Goal: Task Accomplishment & Management: Manage account settings

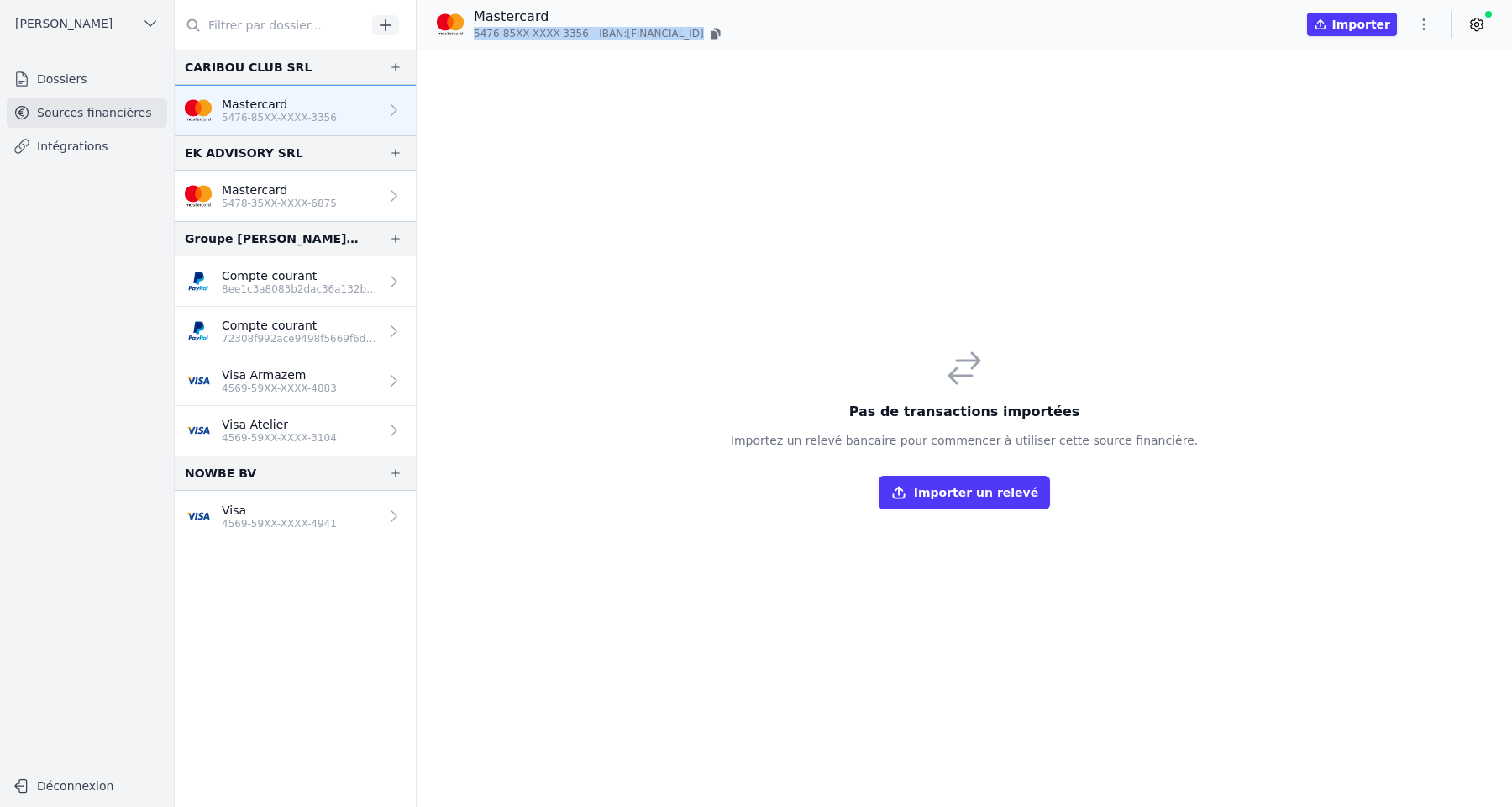
drag, startPoint x: 474, startPoint y: 31, endPoint x: 742, endPoint y: 38, distance: 268.1
click at [724, 38] on p "5476-85XX-XXXX-3356 - IBAN: BE88 9887 5005 5641" at bounding box center [599, 33] width 251 height 17
click at [724, 35] on button "button" at bounding box center [716, 33] width 17 height 17
click at [724, 29] on p "5476-85XX-XXXX-3356 - IBAN: BE88 9887 5005 5641" at bounding box center [599, 33] width 251 height 17
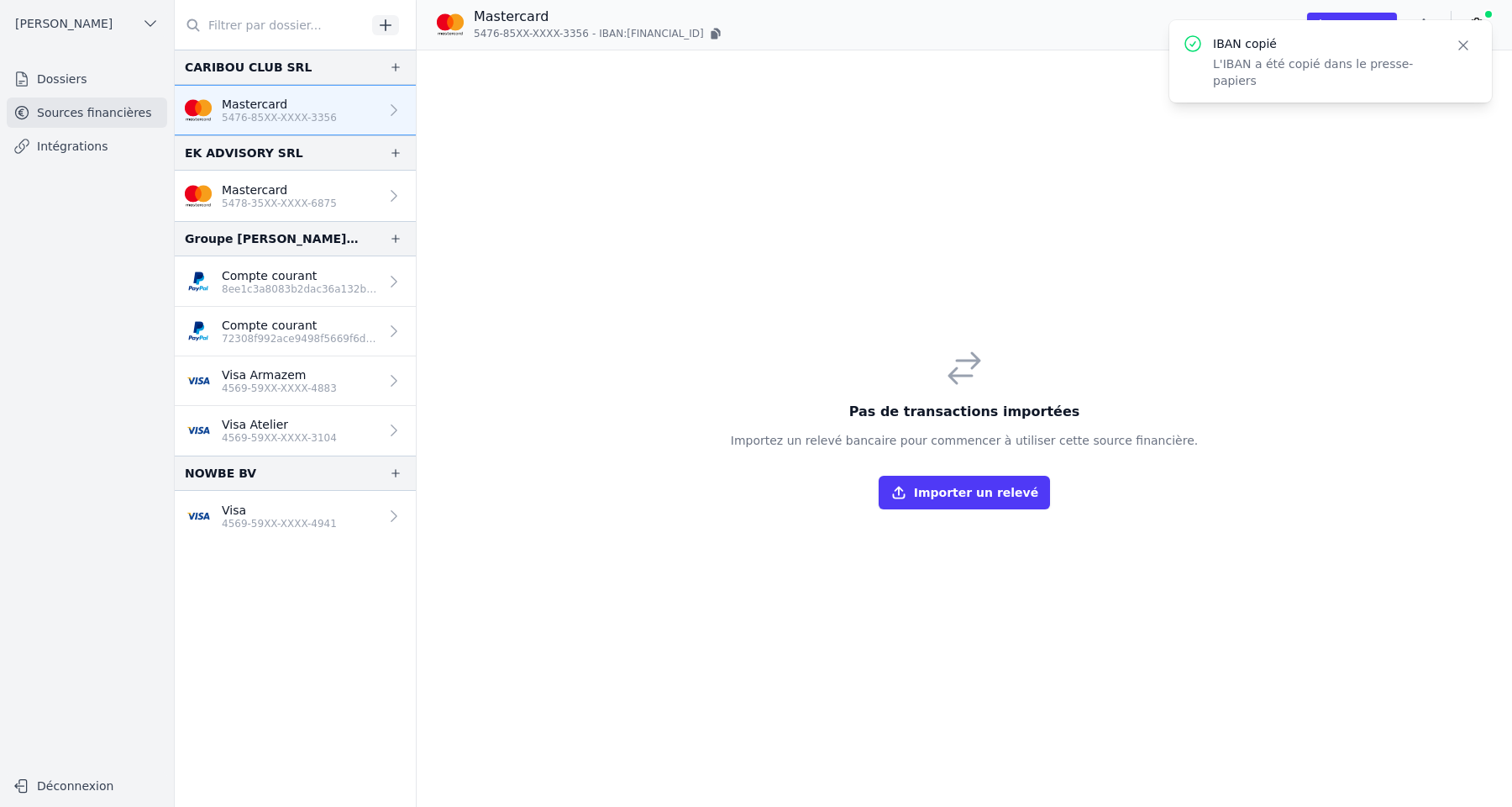
click at [389, 68] on icon "button" at bounding box center [395, 67] width 13 height 13
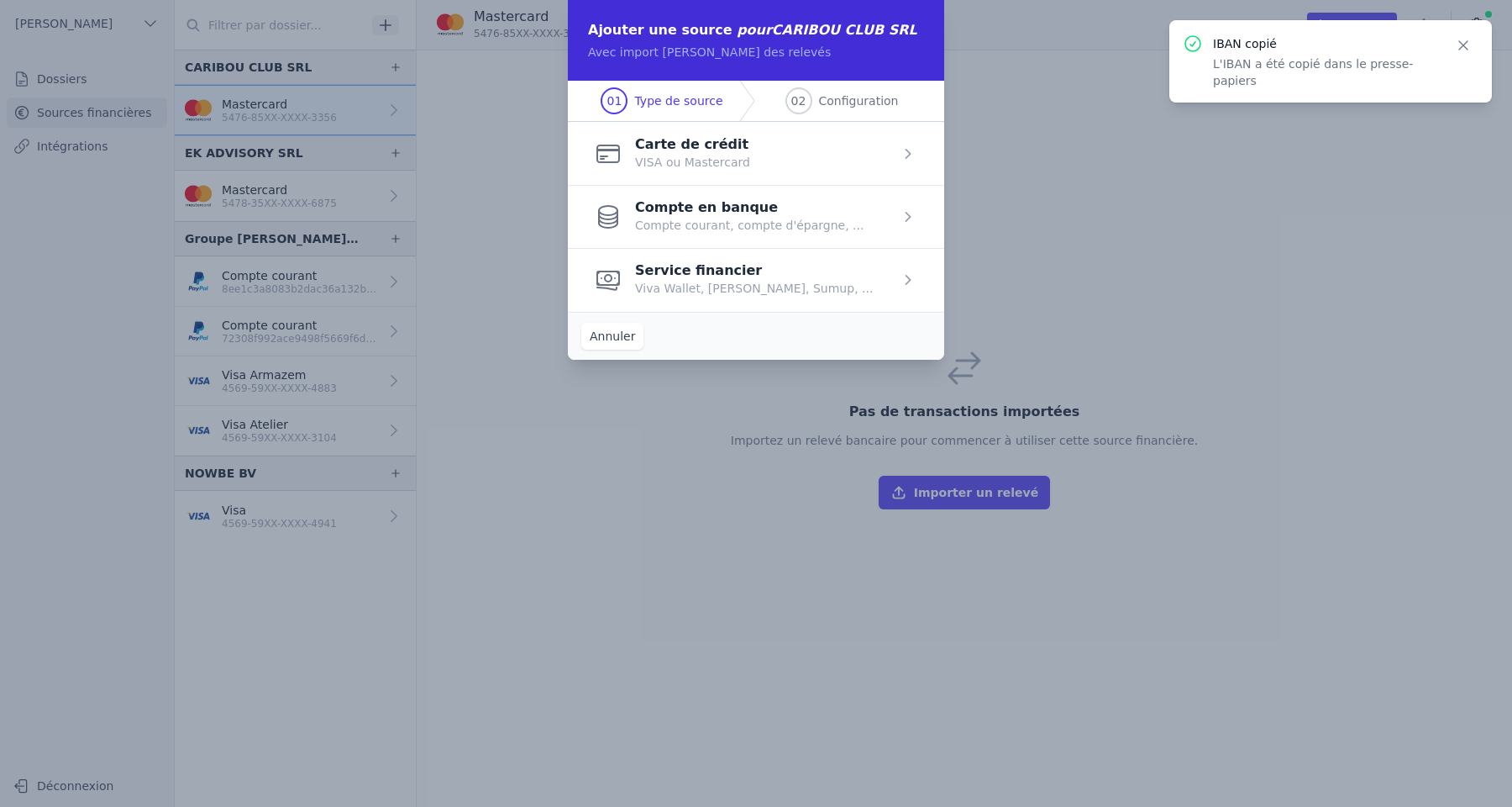
click at [625, 334] on button "Annuler" at bounding box center [612, 336] width 62 height 27
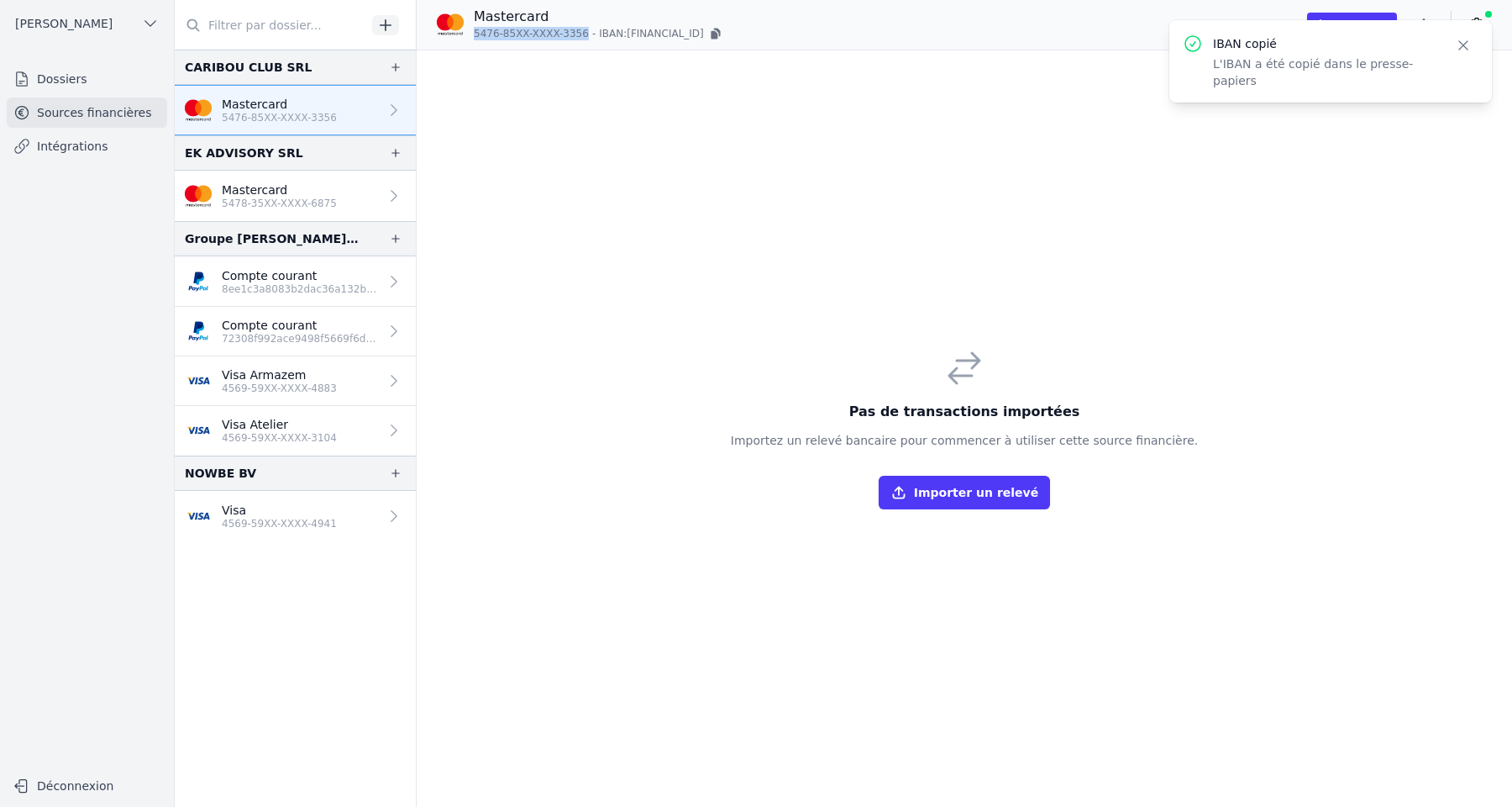
drag, startPoint x: 473, startPoint y: 34, endPoint x: 578, endPoint y: 41, distance: 105.2
click at [578, 41] on p "5476-85XX-XXXX-3356 - IBAN: BE88 9887 5005 5641" at bounding box center [599, 33] width 251 height 17
copy span "5476-85XX-XXXX-3356"
click at [389, 60] on icon "button" at bounding box center [395, 67] width 13 height 13
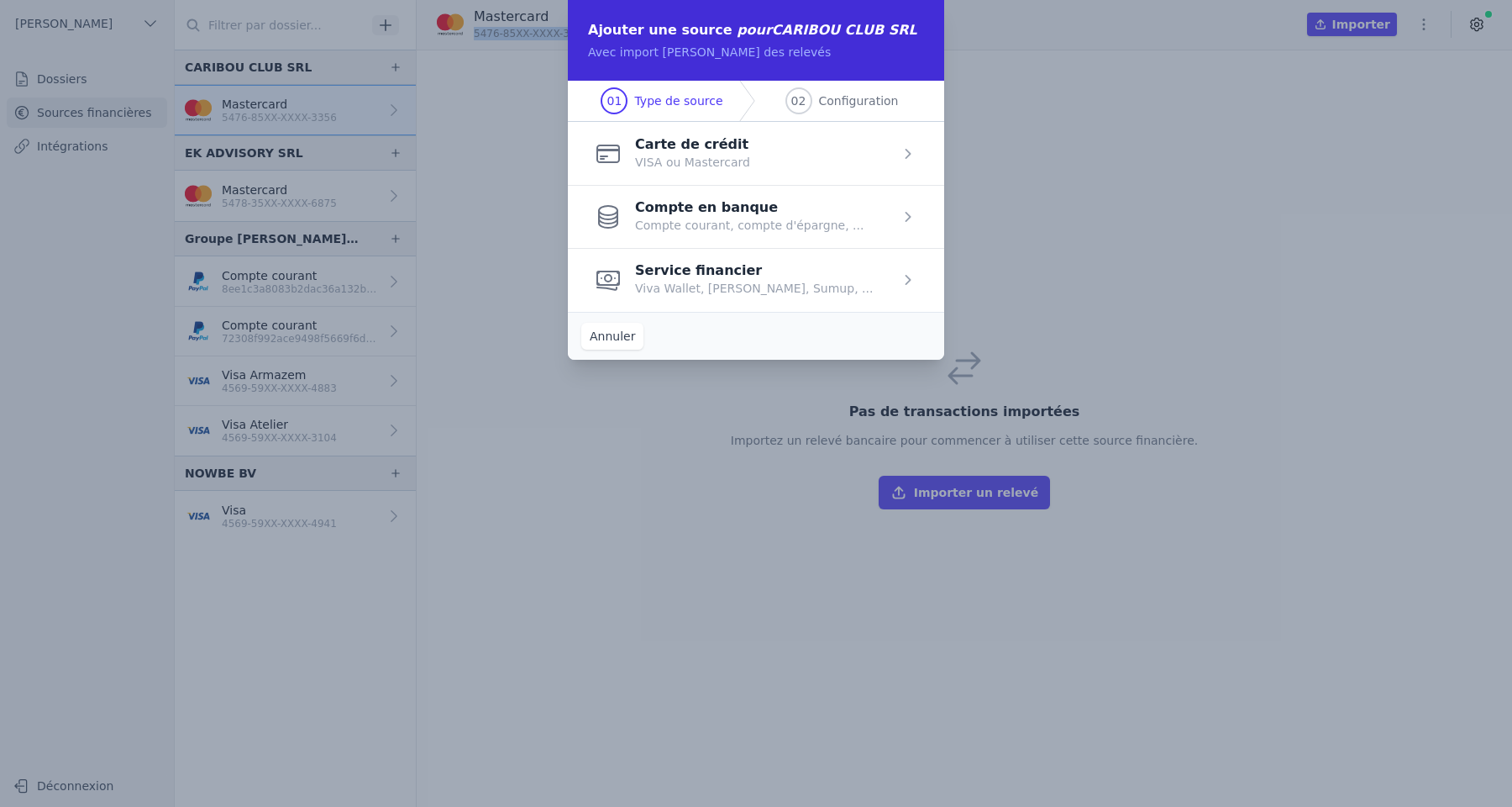
click at [724, 154] on span "button" at bounding box center [756, 153] width 377 height 63
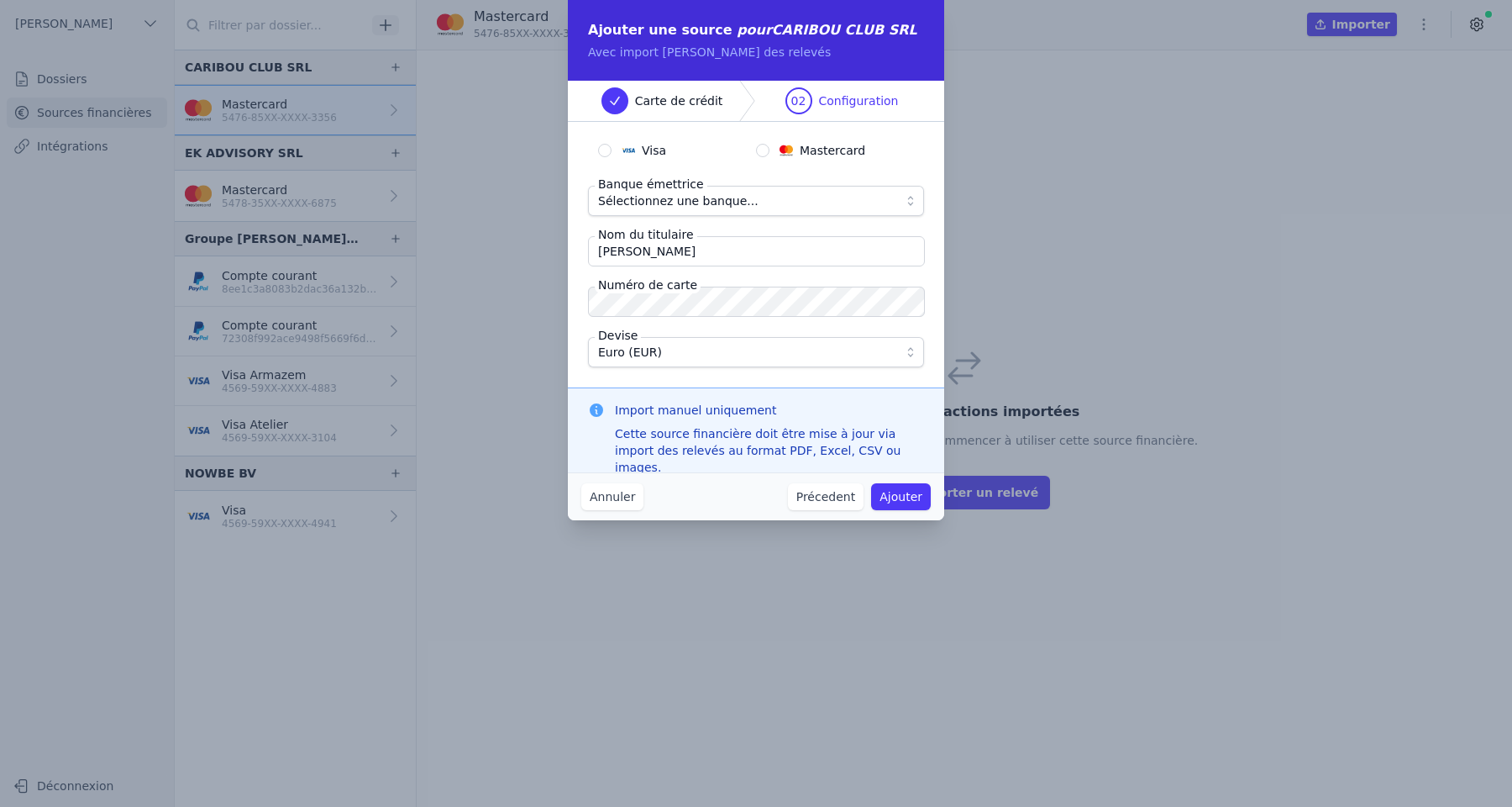
click at [802, 151] on span "Mastercard" at bounding box center [832, 150] width 66 height 17
click at [770, 151] on input "Mastercard" at bounding box center [762, 150] width 13 height 13
radio input "true"
click at [702, 198] on span "Sélectionnez une banque..." at bounding box center [678, 201] width 160 height 20
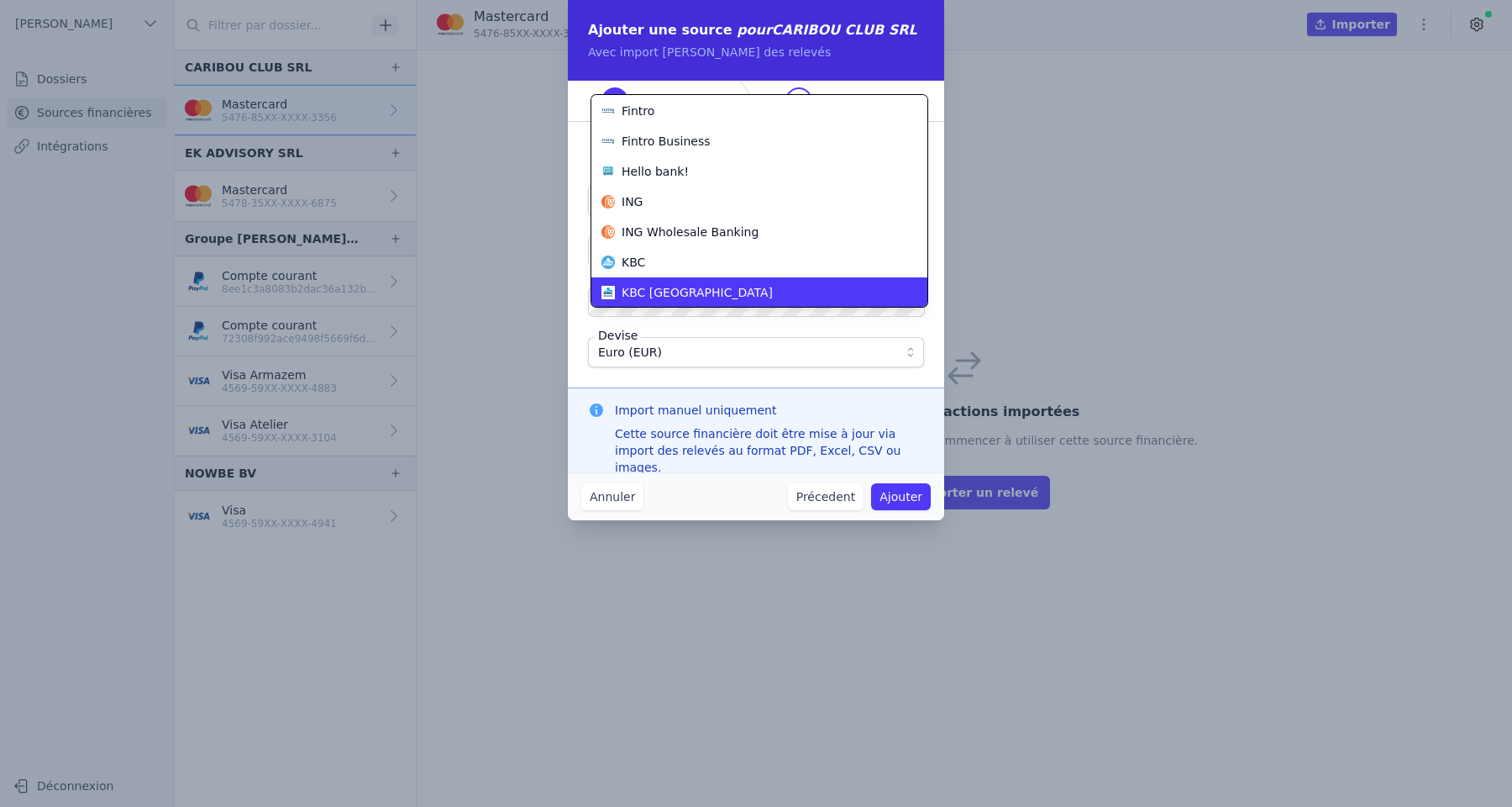
scroll to position [454, 0]
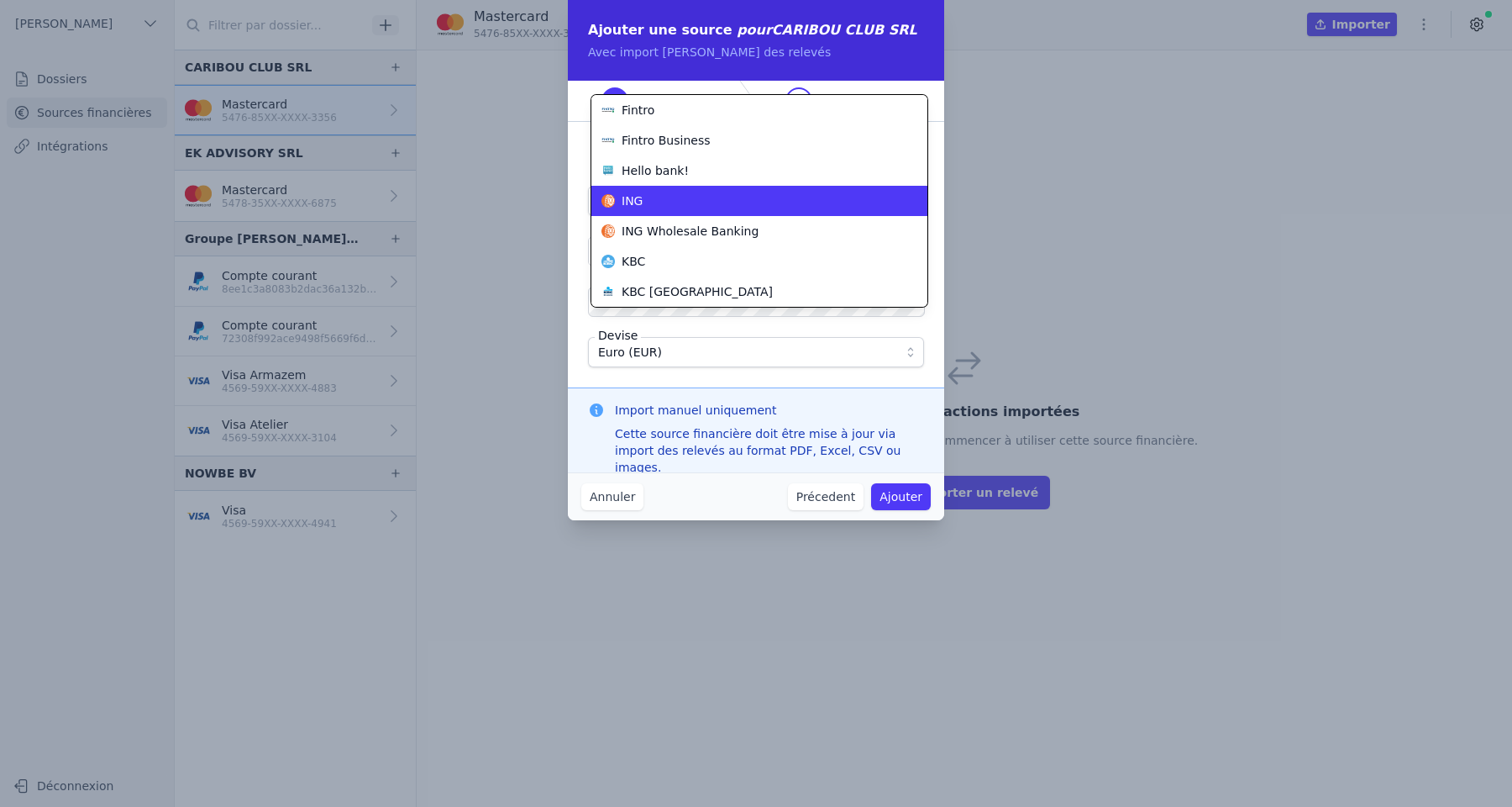
click at [719, 201] on div "ING" at bounding box center [750, 201] width 296 height 17
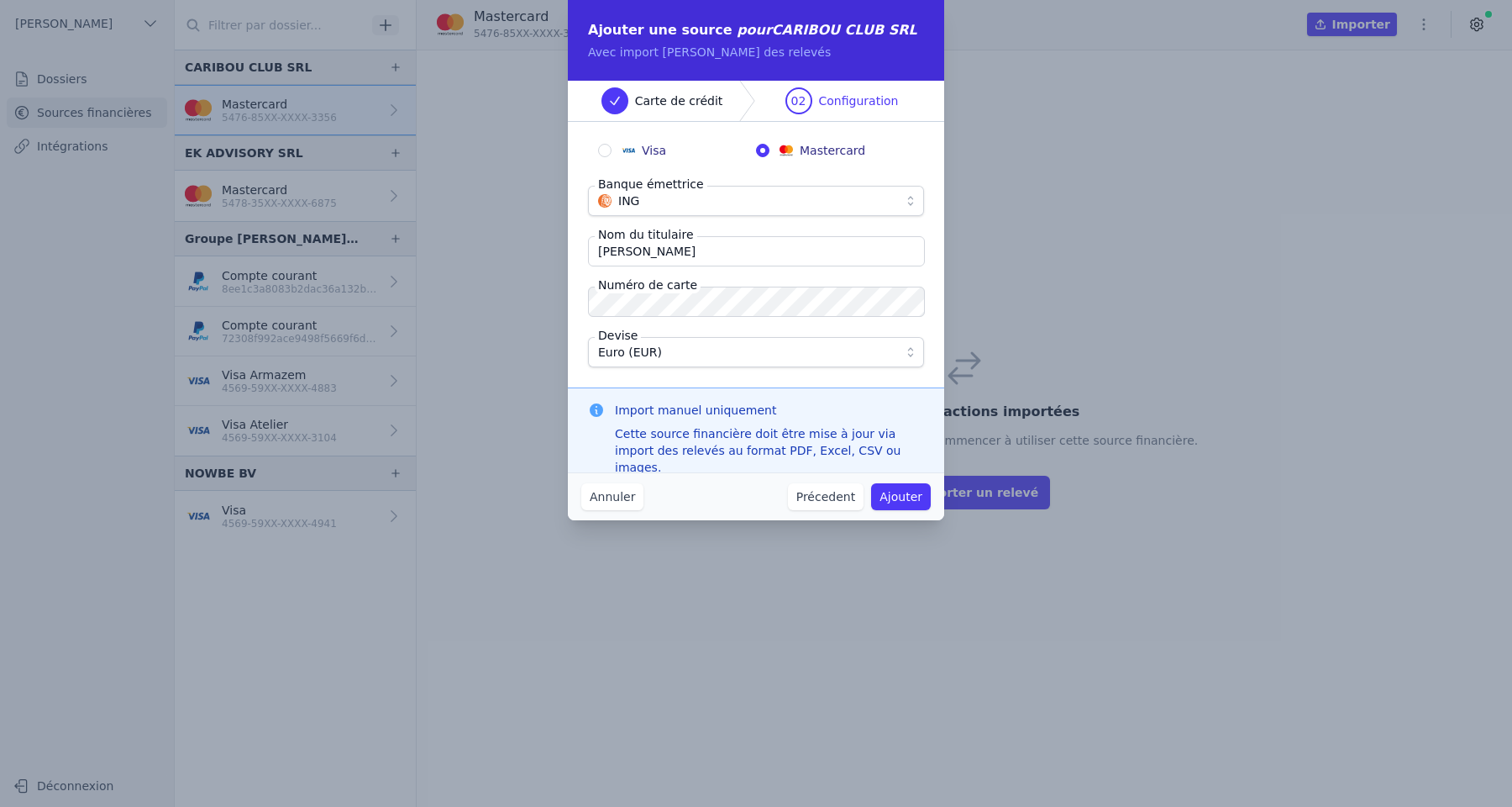
click at [709, 257] on input "Laurent Masse" at bounding box center [756, 251] width 337 height 31
type input "Laurent Massea"
type input "Caribou Club"
click at [906, 497] on button "Ajouter" at bounding box center [901, 496] width 60 height 27
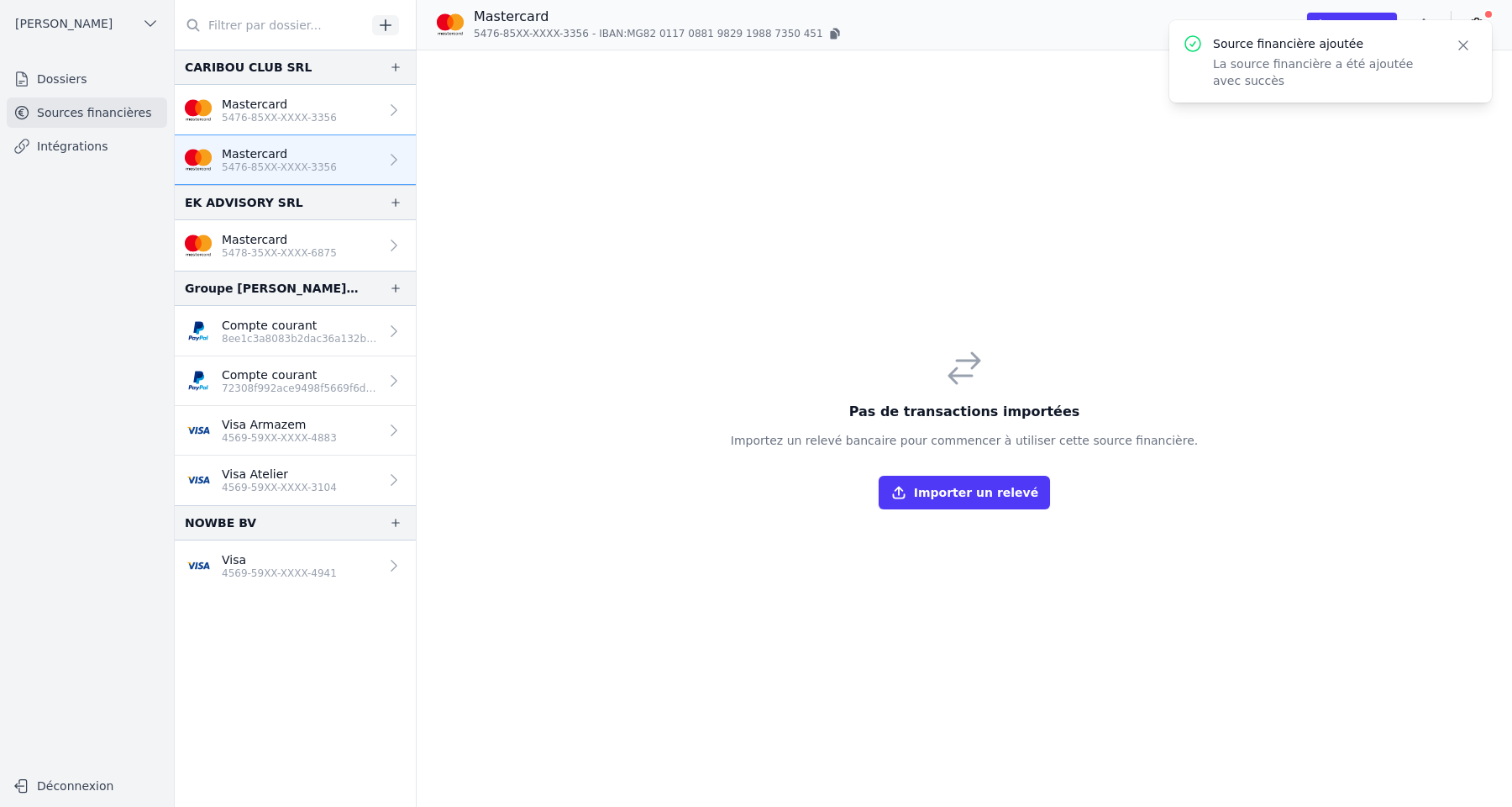
click at [334, 113] on p "5476-85XX-XXXX-3356" at bounding box center [279, 117] width 115 height 13
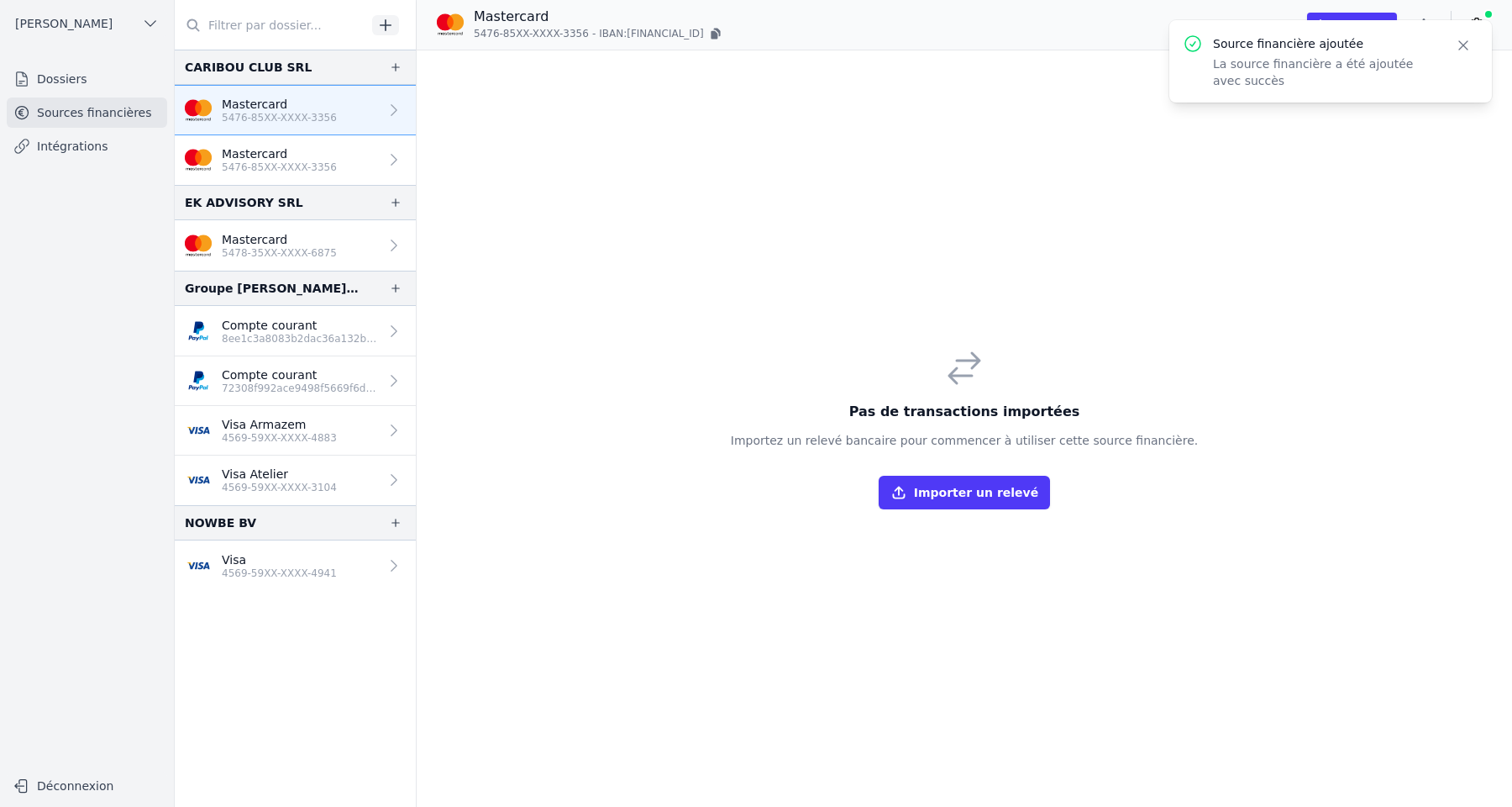
click at [327, 155] on p "Mastercard" at bounding box center [279, 153] width 115 height 17
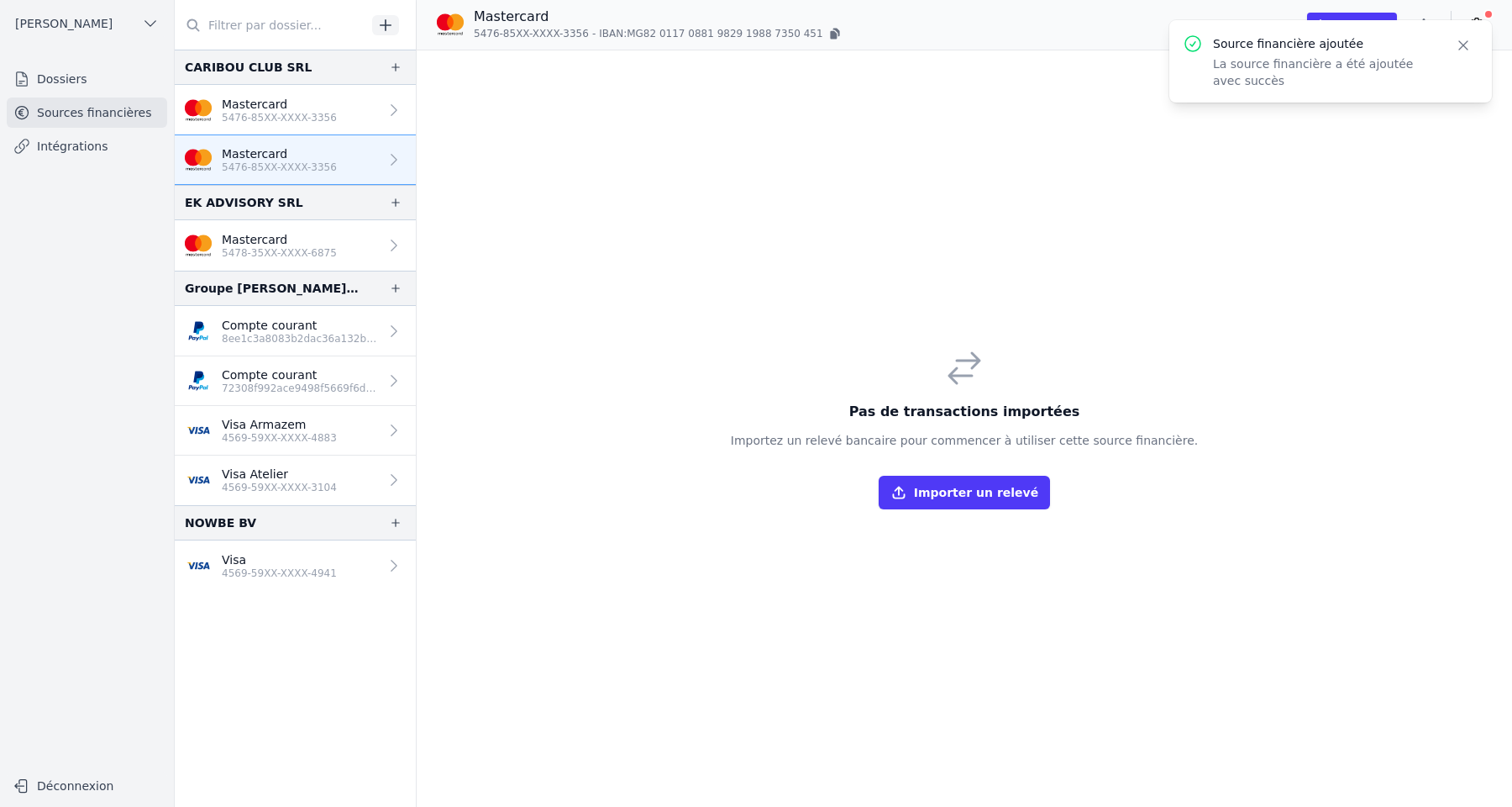
click at [1471, 44] on icon "button" at bounding box center [1463, 45] width 17 height 17
click at [1480, 30] on icon at bounding box center [1476, 24] width 17 height 17
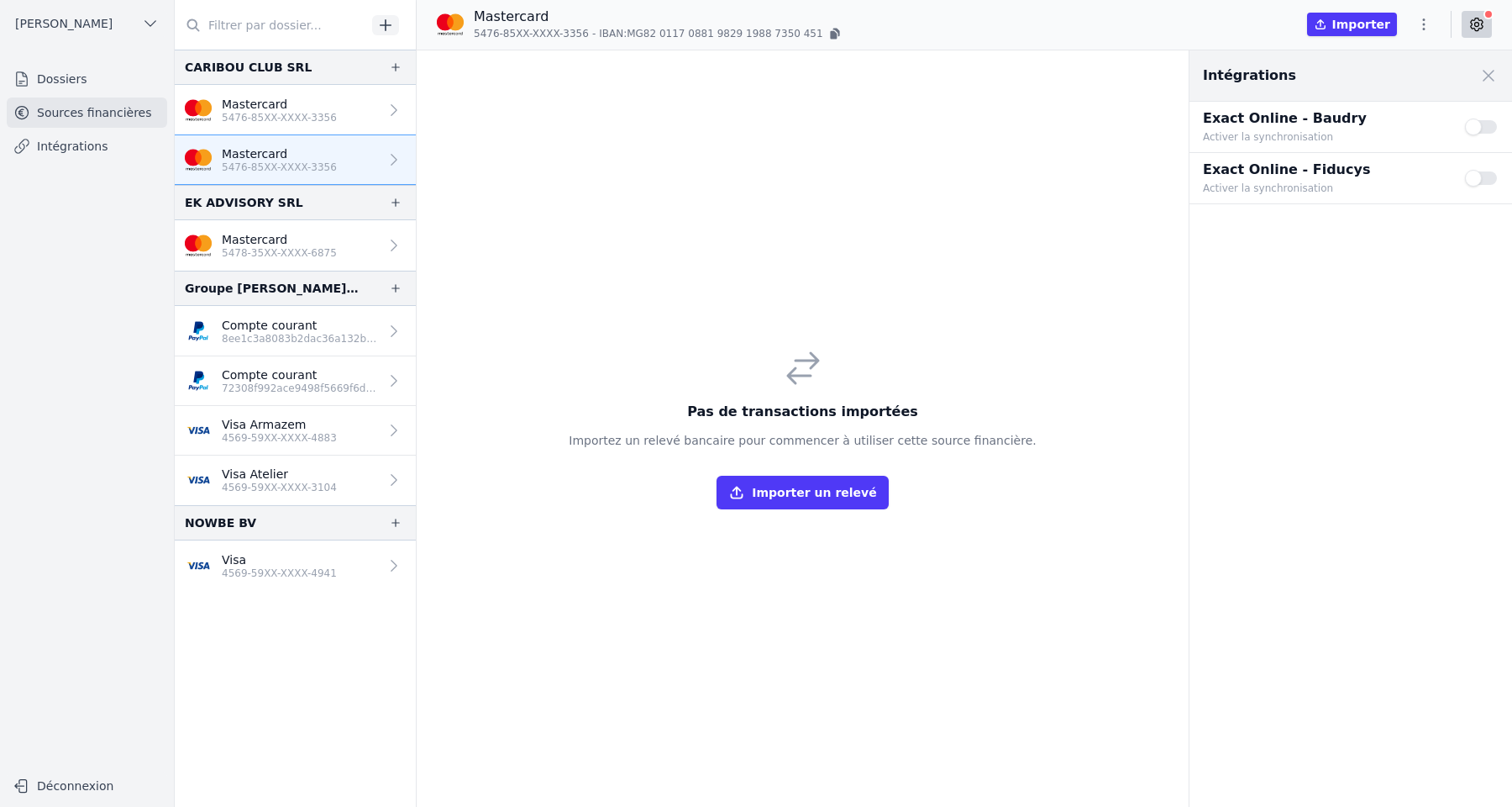
click at [1482, 126] on button "Use setting" at bounding box center [1482, 126] width 33 height 17
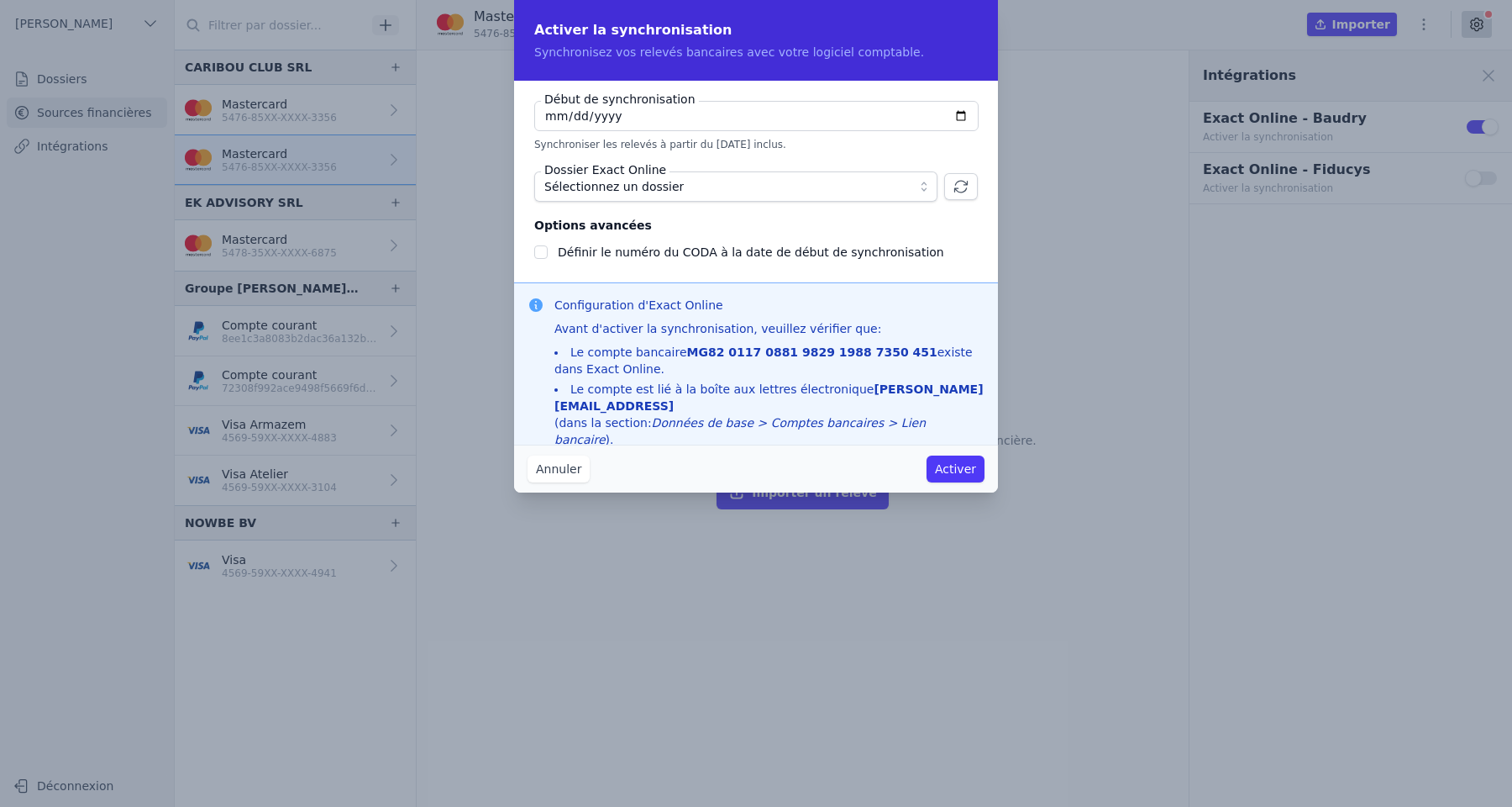
click at [865, 185] on span "Sélectionnez un dossier" at bounding box center [724, 186] width 359 height 20
click at [557, 471] on button "Annuler" at bounding box center [558, 469] width 62 height 27
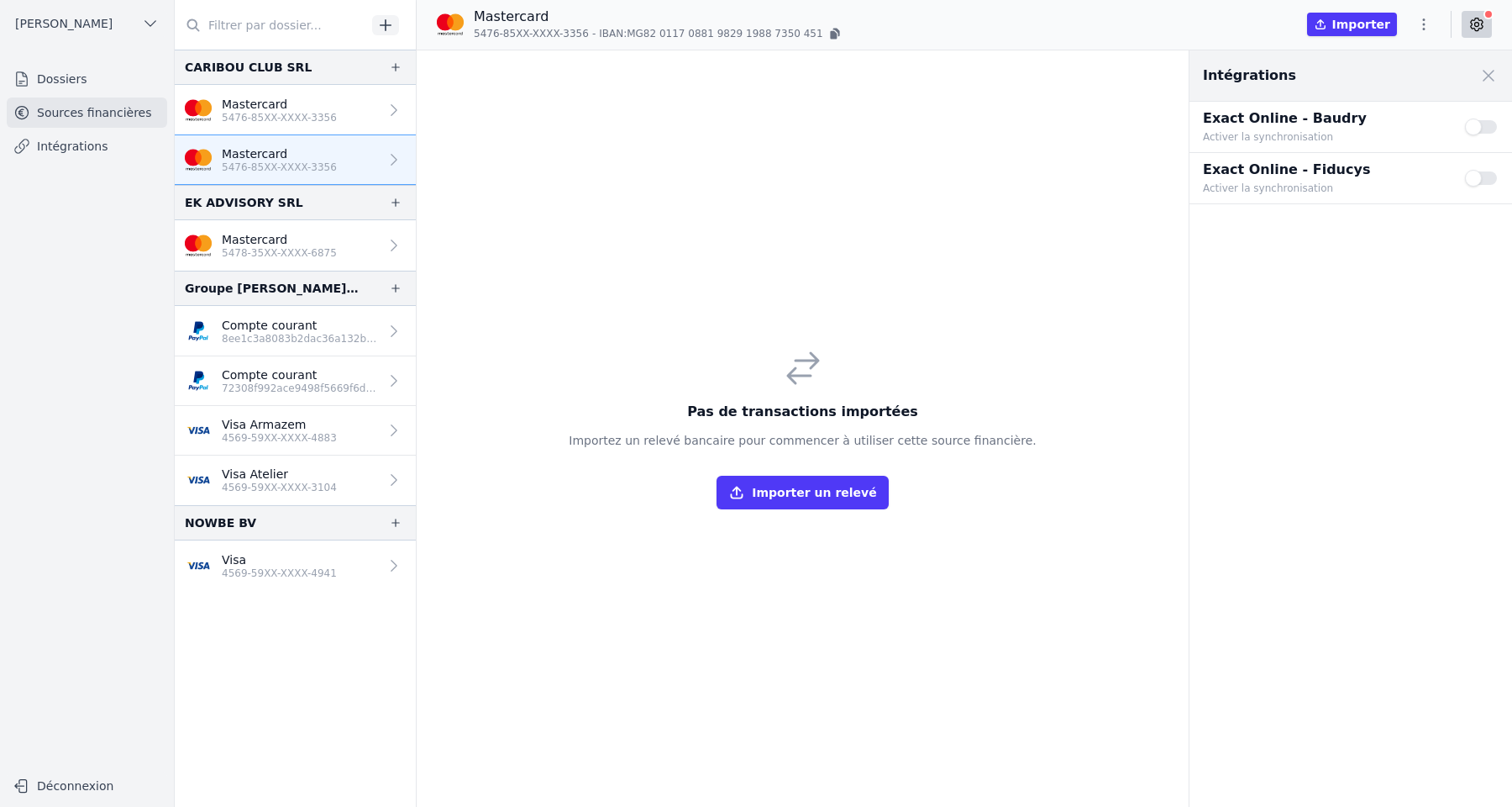
click at [1479, 181] on button "Use setting" at bounding box center [1482, 178] width 33 height 17
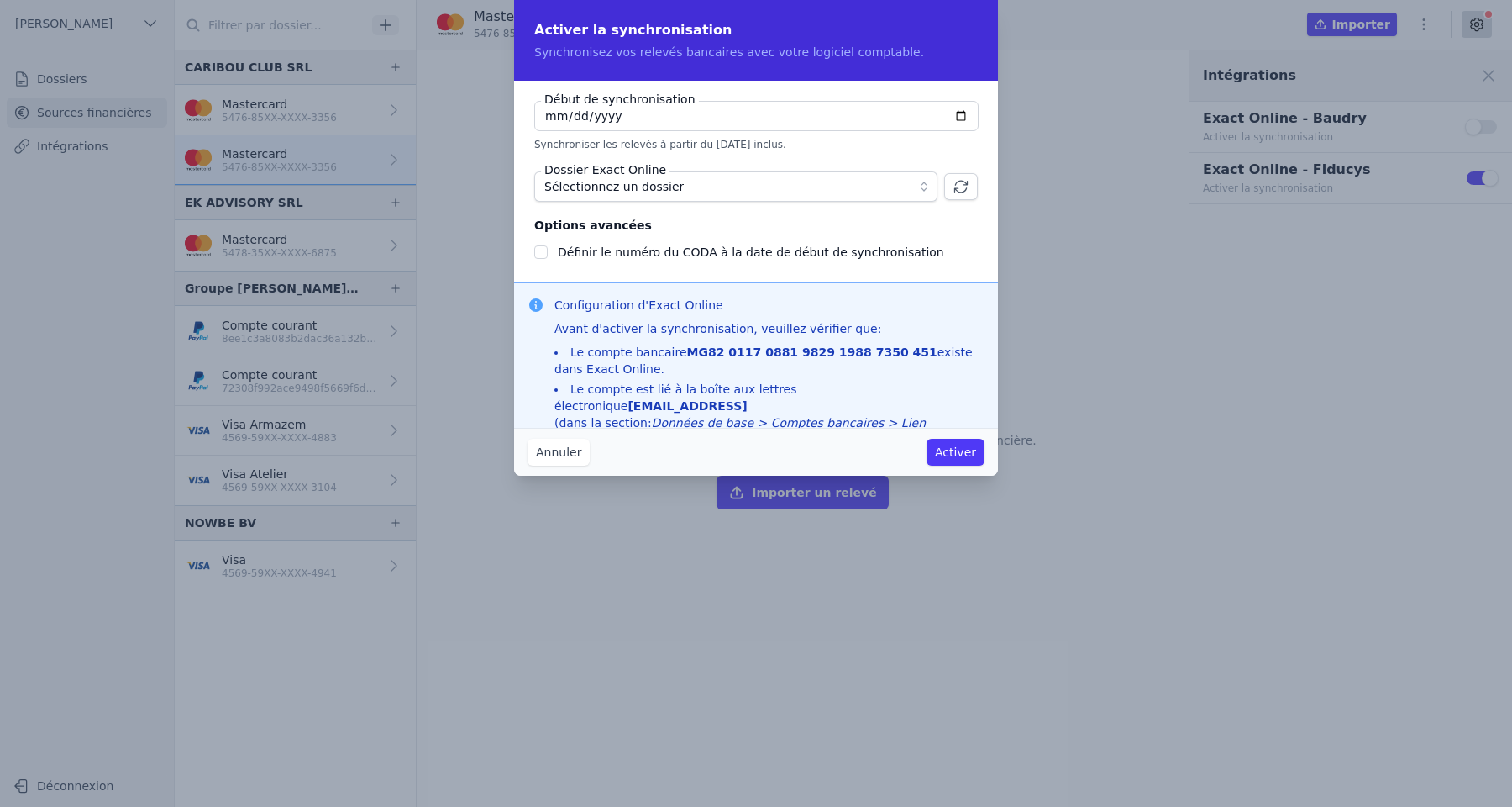
click at [622, 189] on span "Sélectionnez un dossier" at bounding box center [613, 186] width 139 height 20
click at [556, 450] on button "Annuler" at bounding box center [558, 452] width 62 height 27
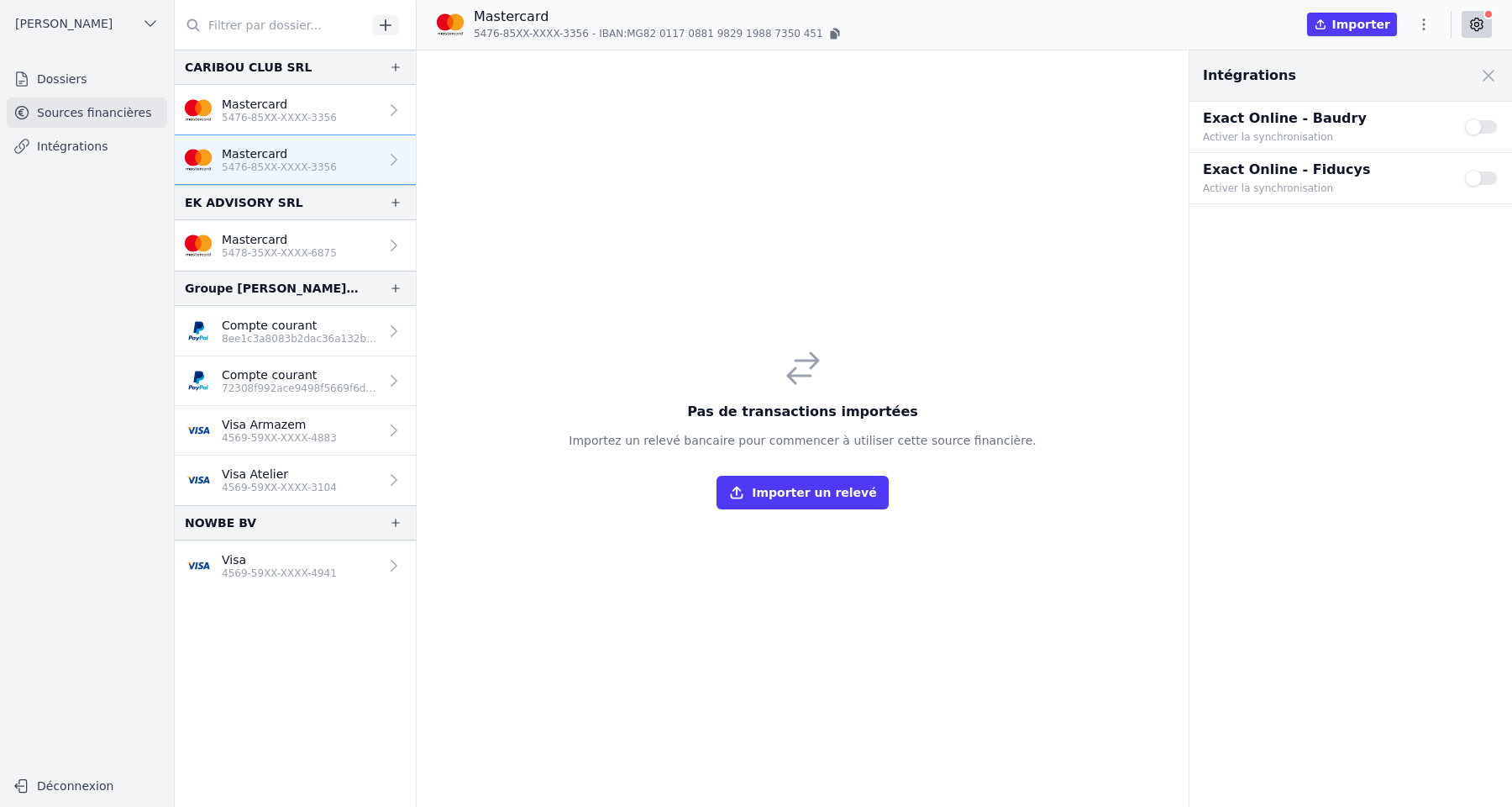
click at [1480, 125] on button "Use setting" at bounding box center [1482, 126] width 33 height 17
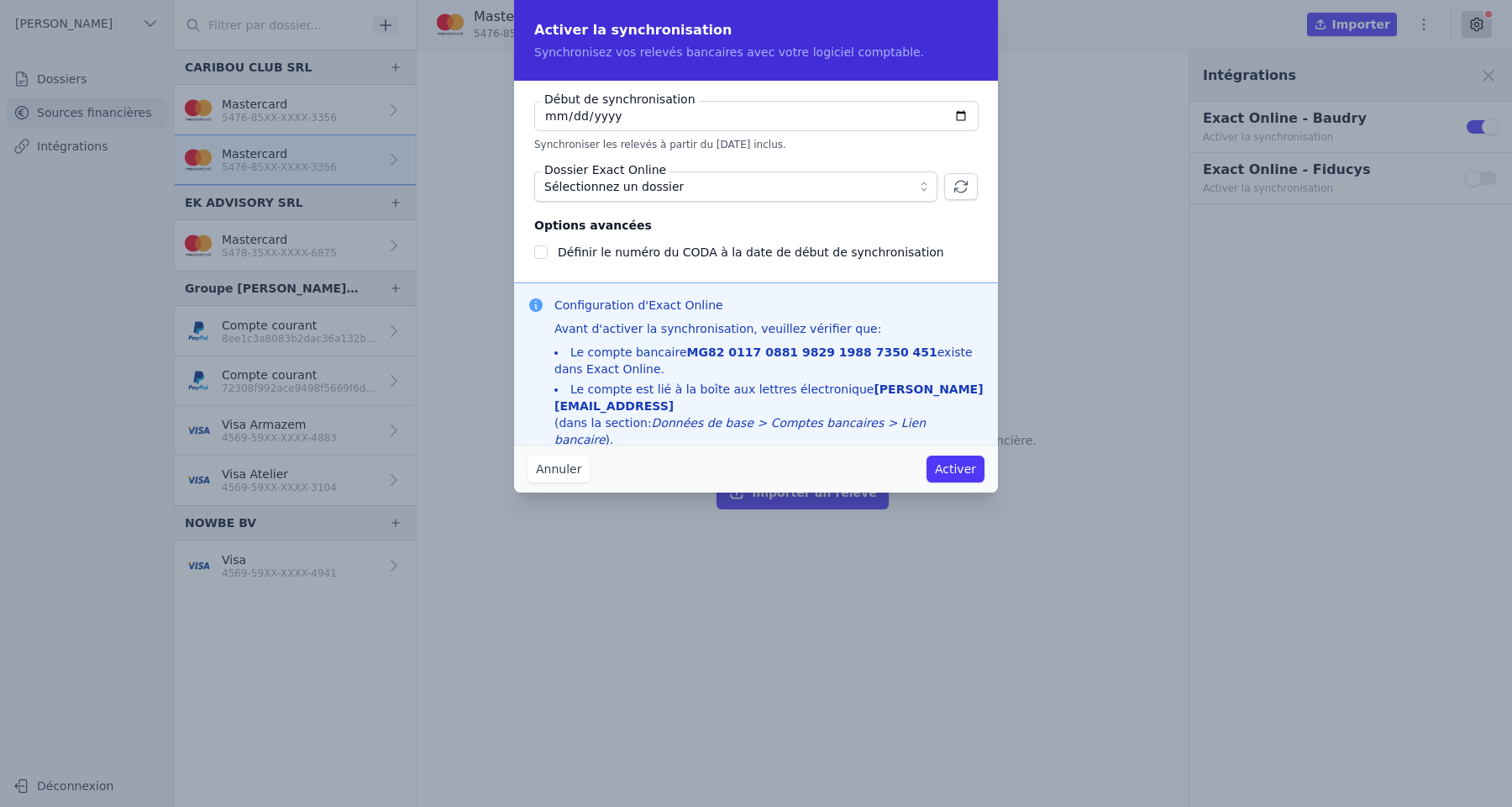
checkbox input "false"
type input "2025-09-01"
type input "2025-01-01"
click at [664, 113] on input "2025-01-01" at bounding box center [756, 116] width 444 height 31
click at [674, 194] on span "Sélectionnez un dossier" at bounding box center [724, 186] width 359 height 20
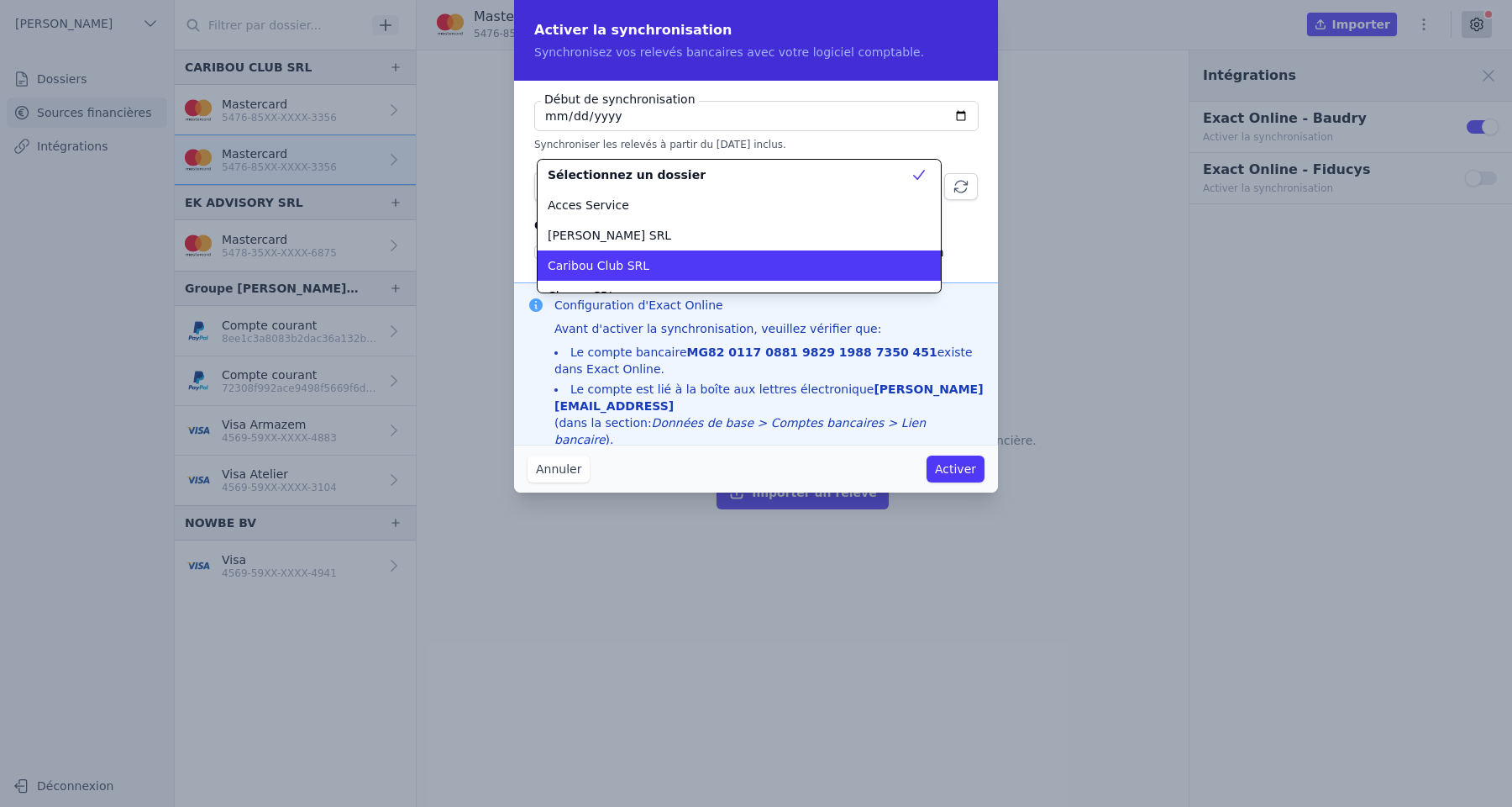
click at [657, 270] on div "Caribou Club SRL" at bounding box center [729, 265] width 363 height 17
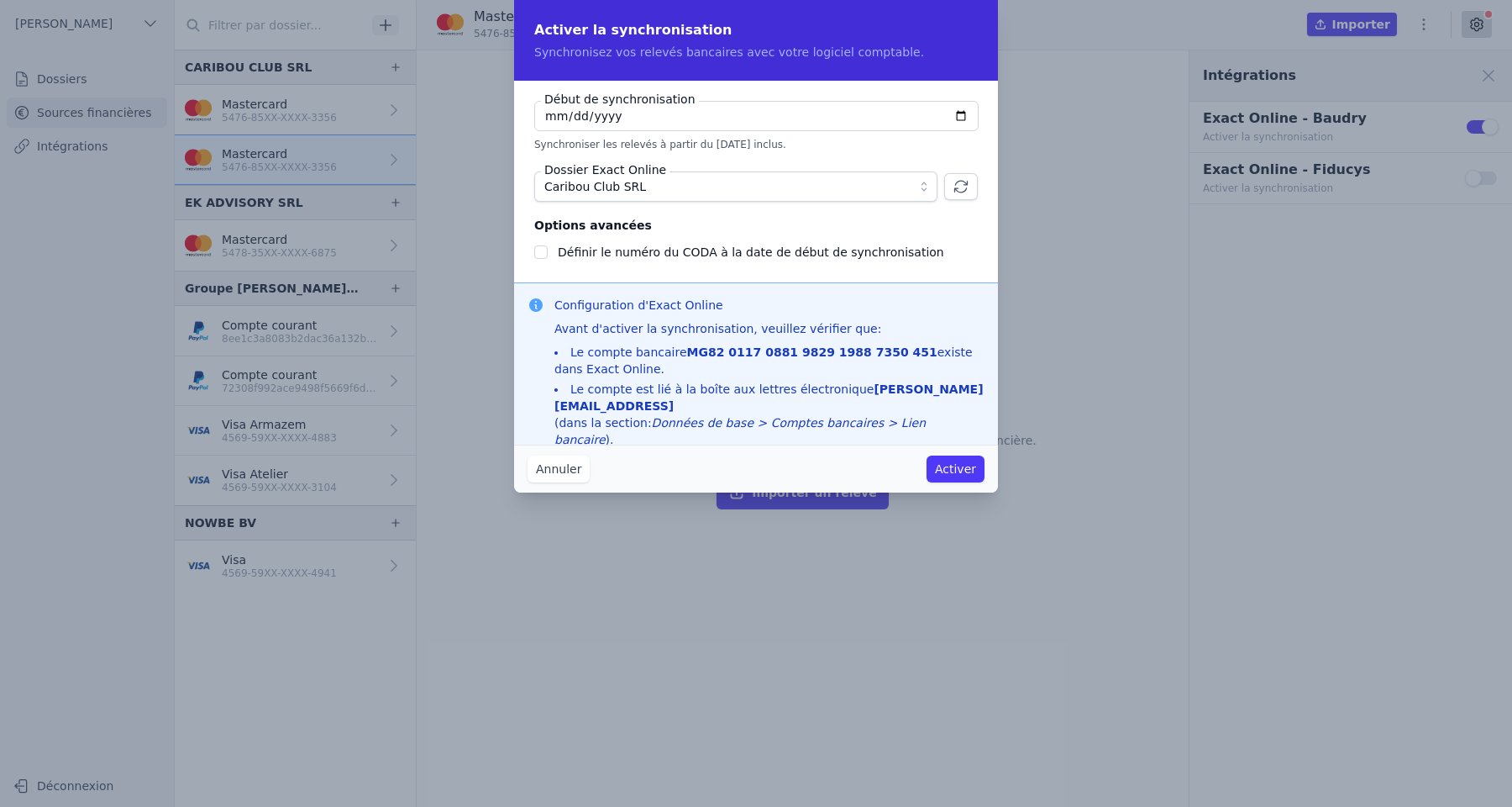
click at [946, 464] on button "Activer" at bounding box center [956, 469] width 58 height 27
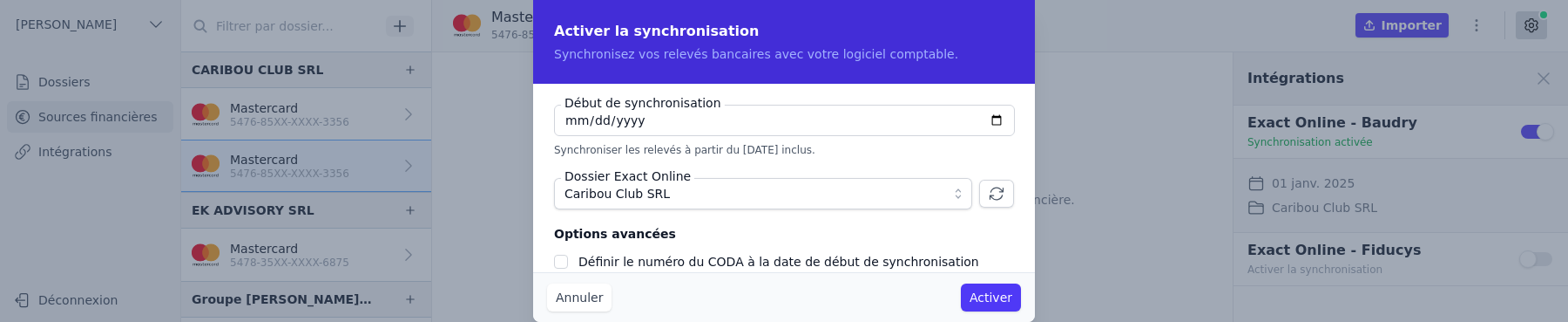
click at [994, 303] on button "Activer" at bounding box center [991, 297] width 60 height 28
click at [595, 297] on button "Annuler" at bounding box center [579, 297] width 65 height 28
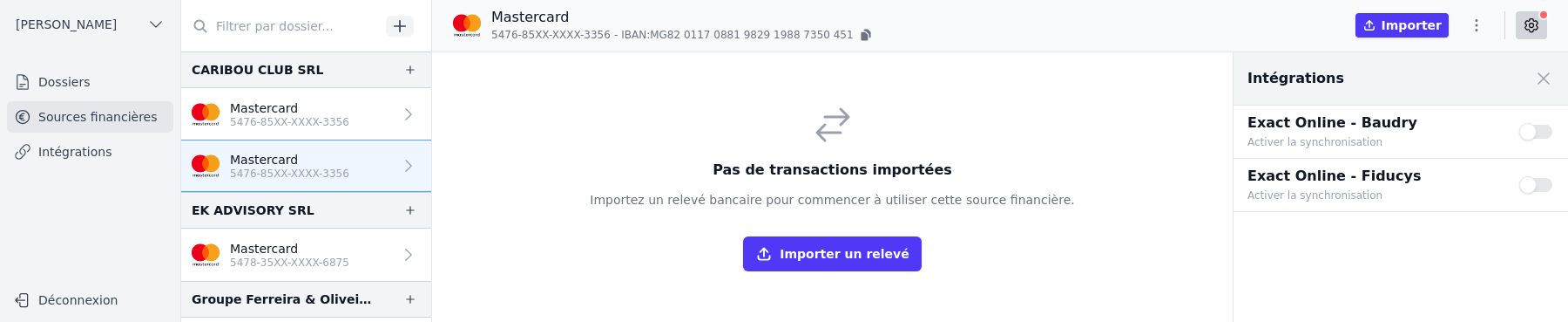
click at [1534, 136] on button "Use setting" at bounding box center [1537, 131] width 35 height 17
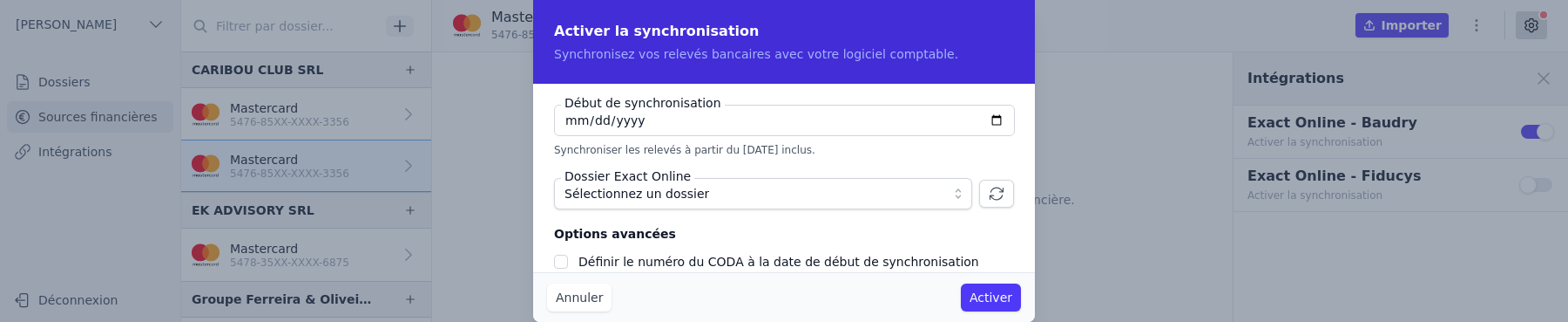
click at [916, 187] on span "Sélectionnez un dossier" at bounding box center [750, 193] width 372 height 21
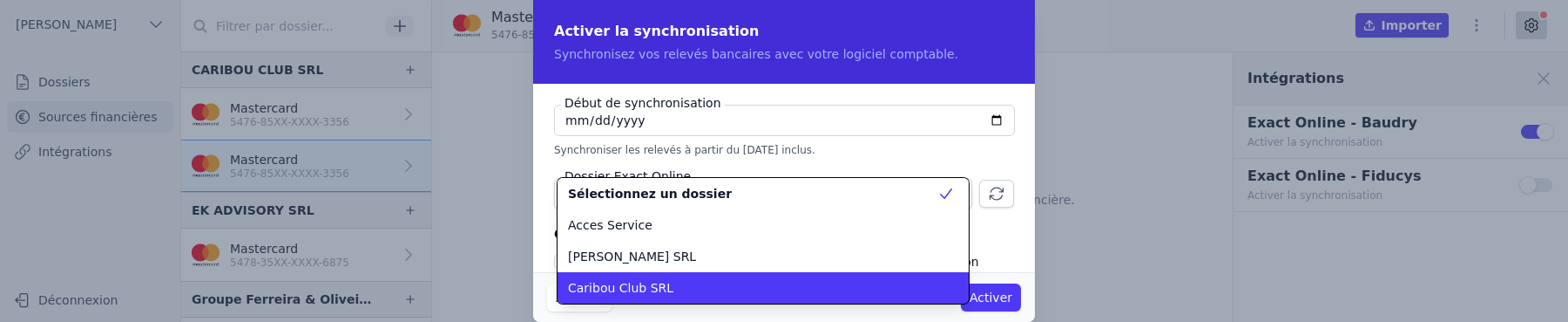
click at [830, 273] on li "Caribou Club SRL" at bounding box center [763, 287] width 412 height 32
checkbox input "false"
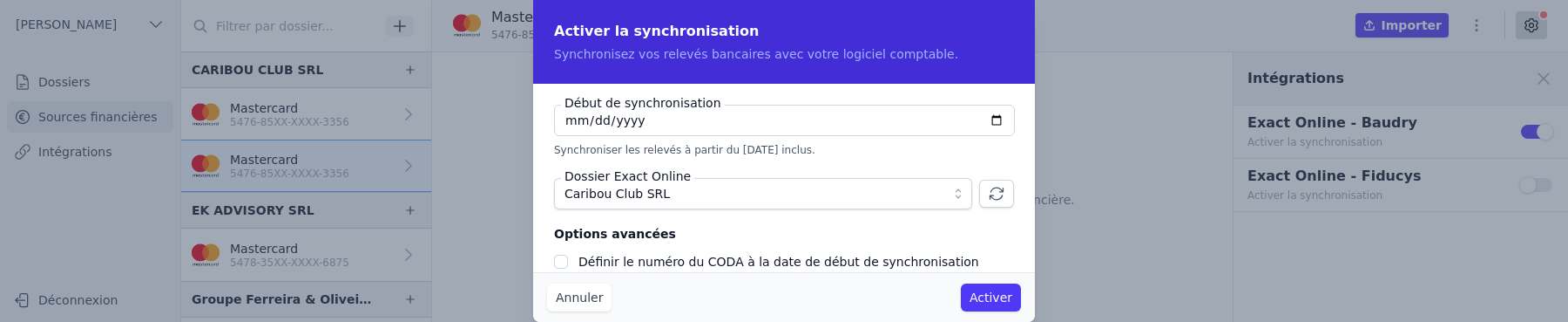
click at [569, 112] on input "2025-09-18" at bounding box center [784, 120] width 461 height 32
type input "0001-09-01"
type input "2025-01-01"
click at [989, 302] on button "Activer" at bounding box center [991, 297] width 60 height 28
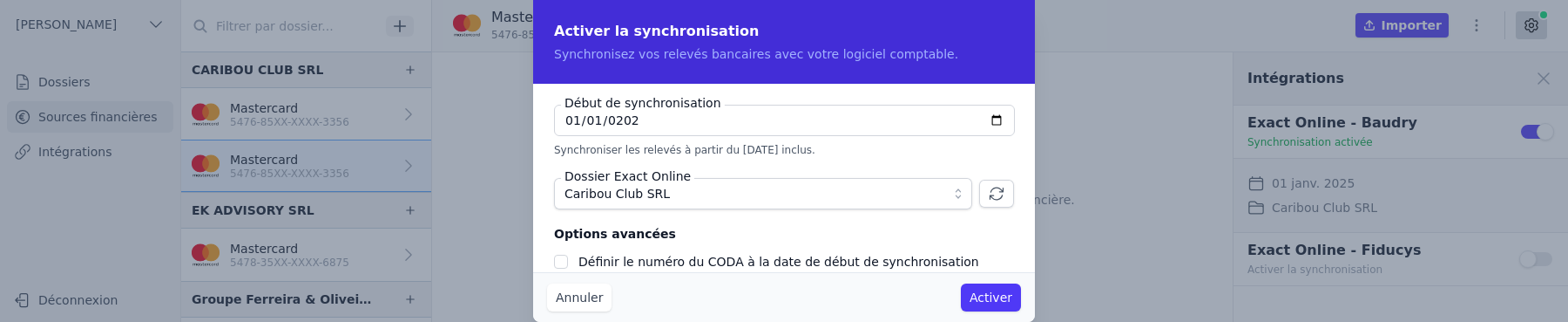
click at [581, 298] on button "Annuler" at bounding box center [579, 297] width 65 height 28
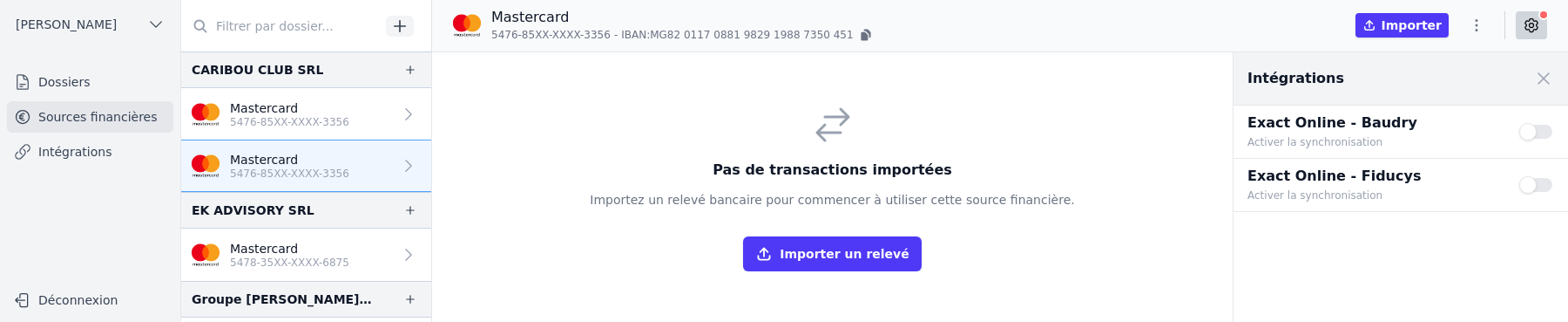
click at [1476, 28] on icon "button" at bounding box center [1476, 25] width 17 height 17
click at [1424, 160] on button "Supprimer" at bounding box center [1435, 158] width 125 height 32
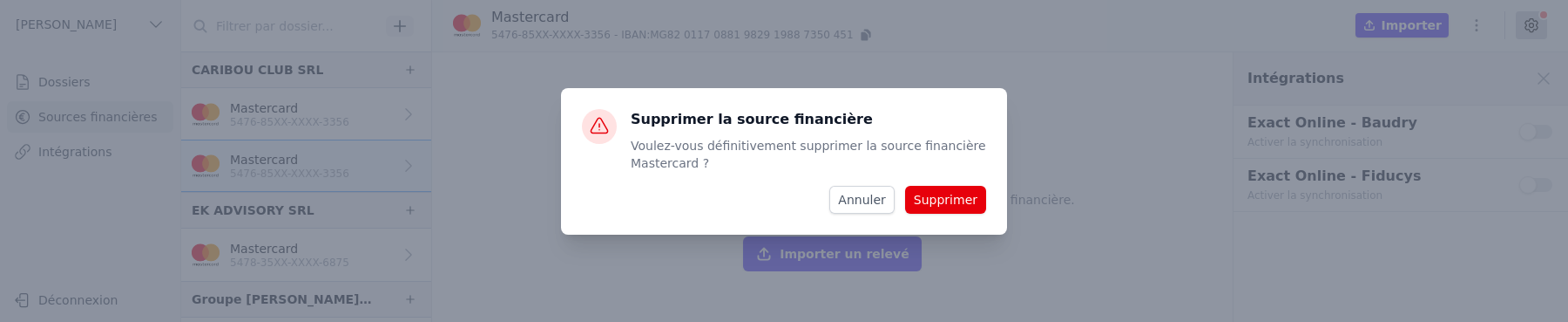
click at [945, 203] on button "Supprimer" at bounding box center [945, 199] width 81 height 28
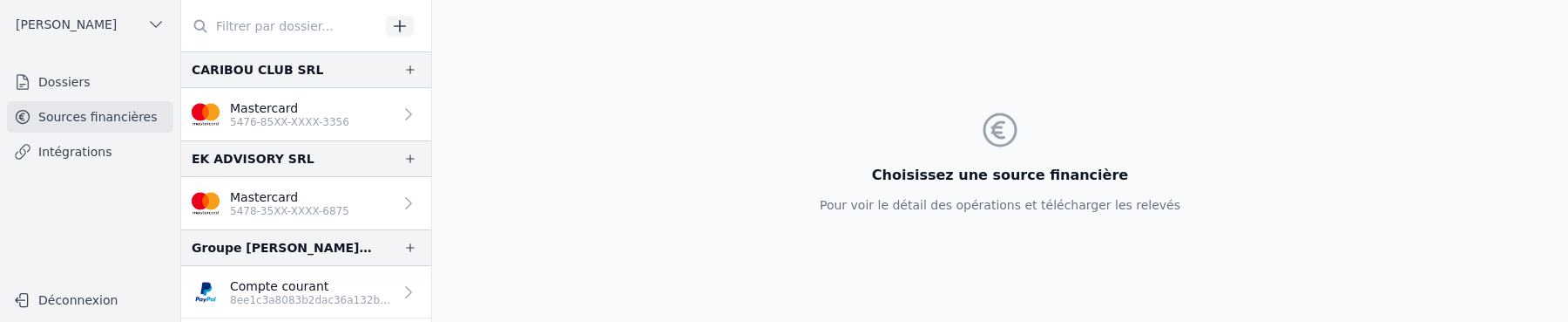
click at [322, 101] on p "Mastercard" at bounding box center [289, 107] width 119 height 17
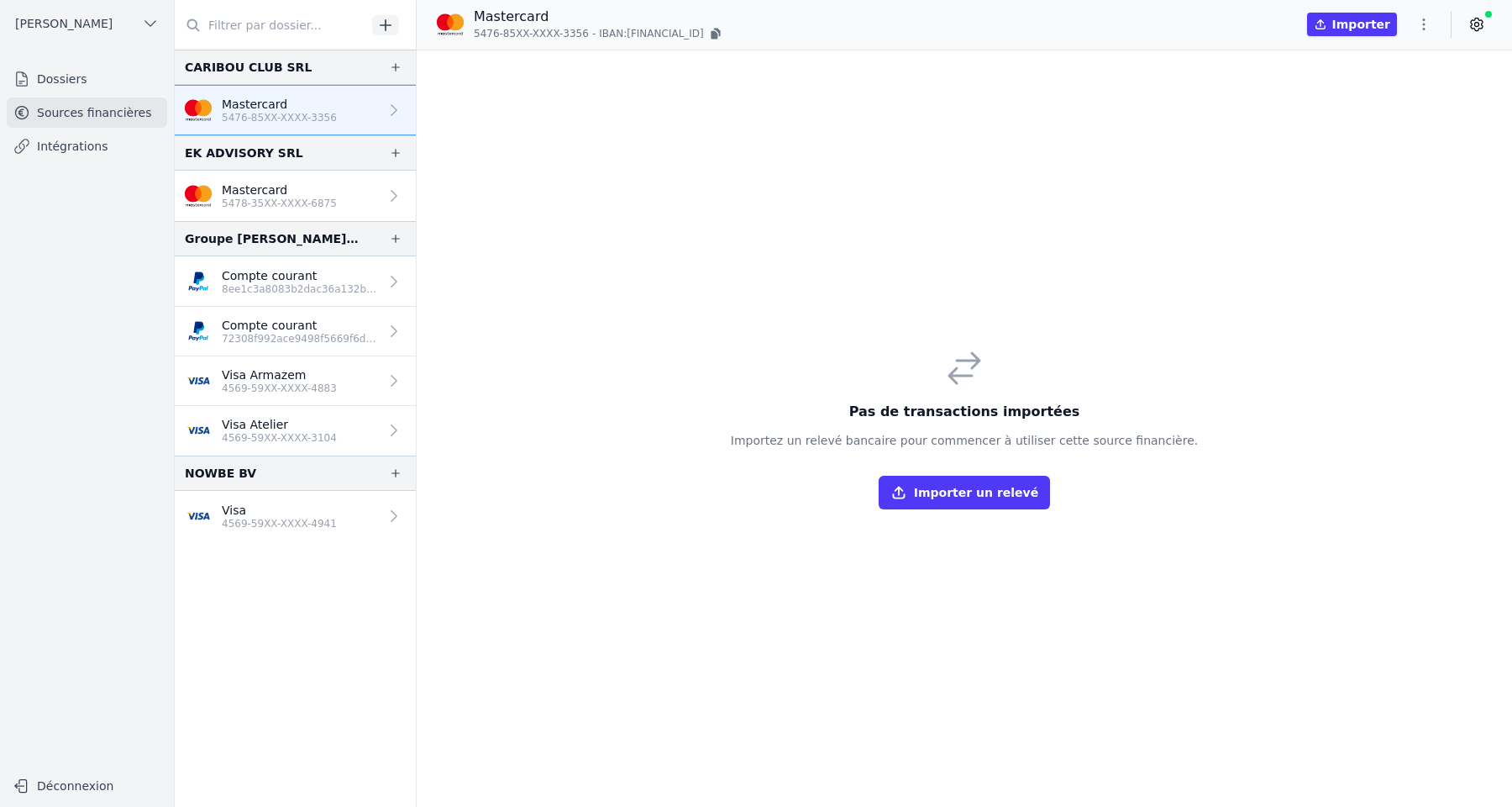
click at [982, 309] on button "Importer un relevé" at bounding box center [964, 492] width 172 height 33
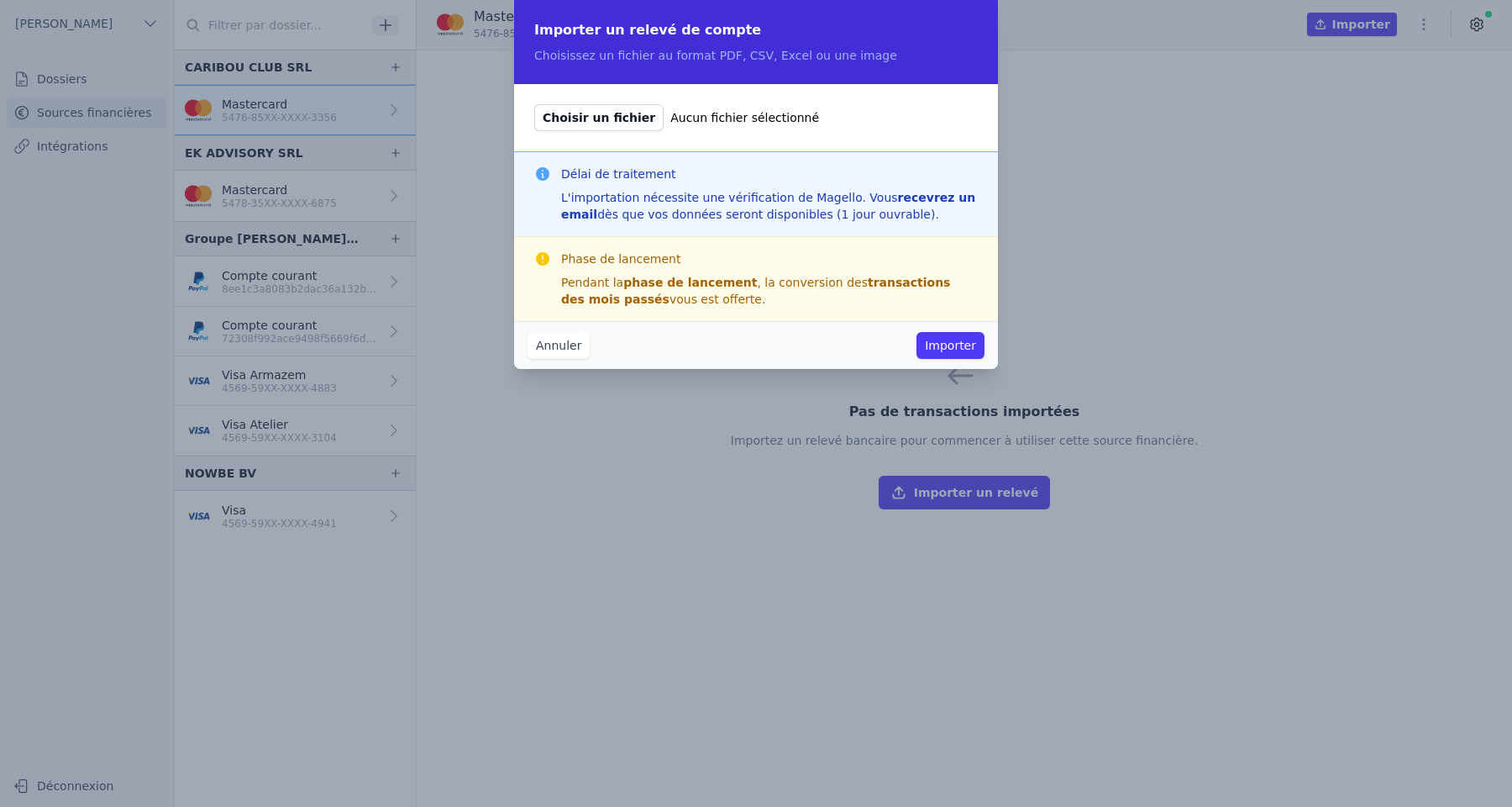
click at [611, 121] on span "Choisir un fichier" at bounding box center [599, 117] width 130 height 27
click at [534, 104] on input "Choisir un fichier Aucun fichier sélectionné" at bounding box center [533, 103] width 1 height 1
type input "C:\fakepath\CARIBOU_DECOMPTECC_202501-2.pdf"
click at [955, 309] on button "Importer" at bounding box center [950, 345] width 68 height 27
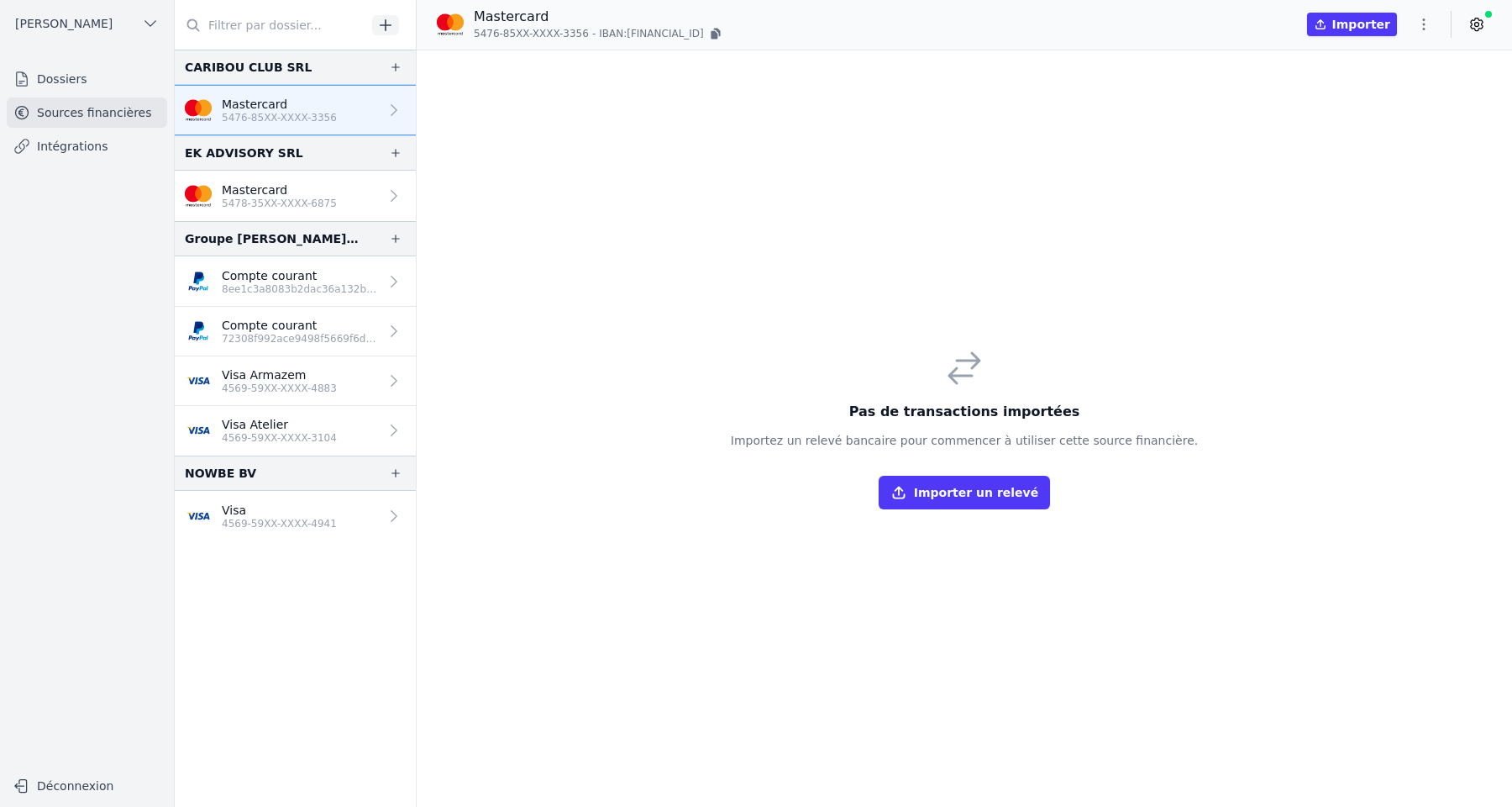
click at [329, 194] on p "Mastercard" at bounding box center [279, 189] width 115 height 17
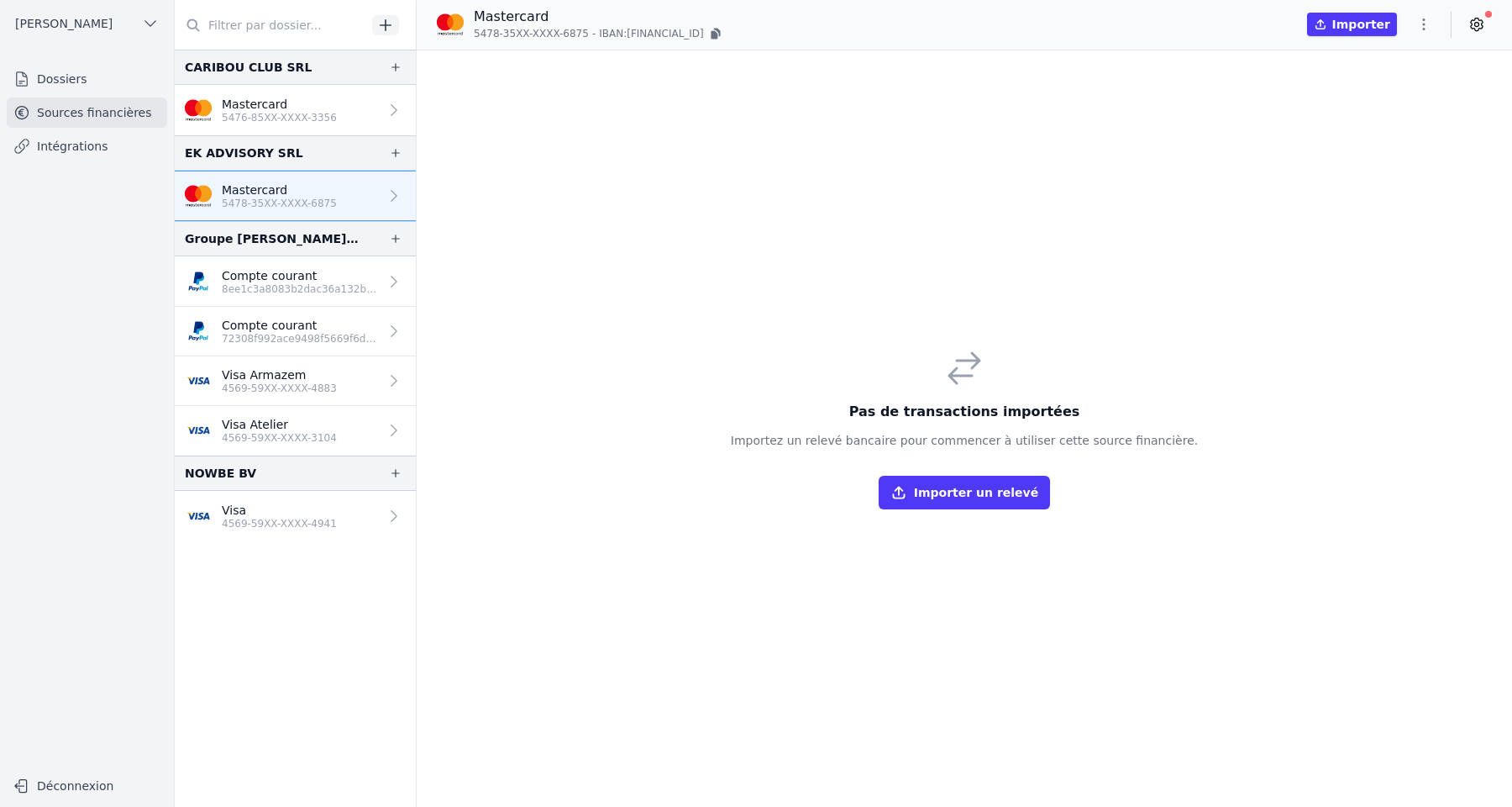
click at [339, 262] on link "Compte courant 8ee1c3a8083b2dac36a132bce9c86f64" at bounding box center [294, 282] width 241 height 51
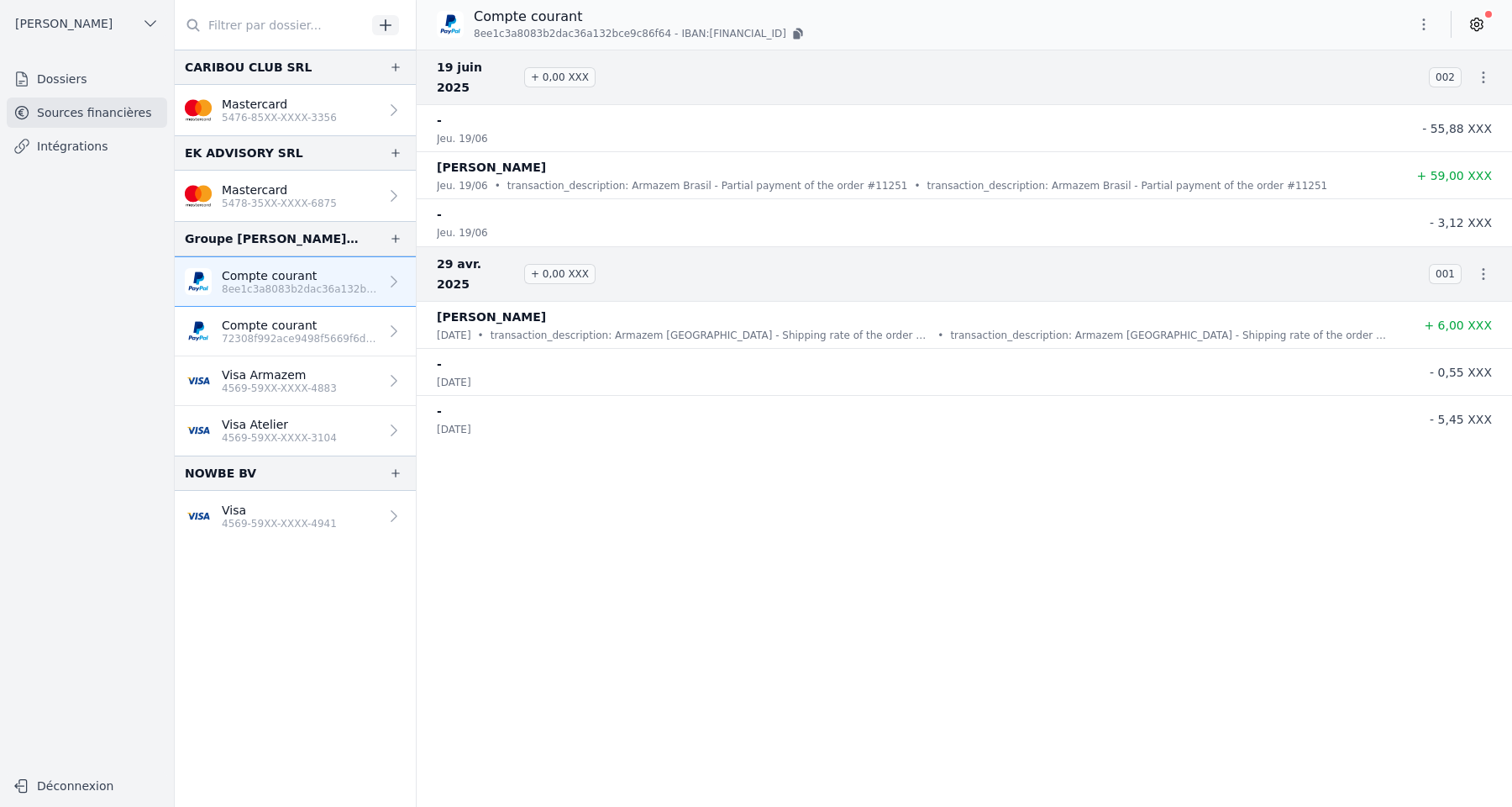
click at [342, 191] on link "Mastercard 5478-35XX-XXXX-6875" at bounding box center [294, 196] width 241 height 51
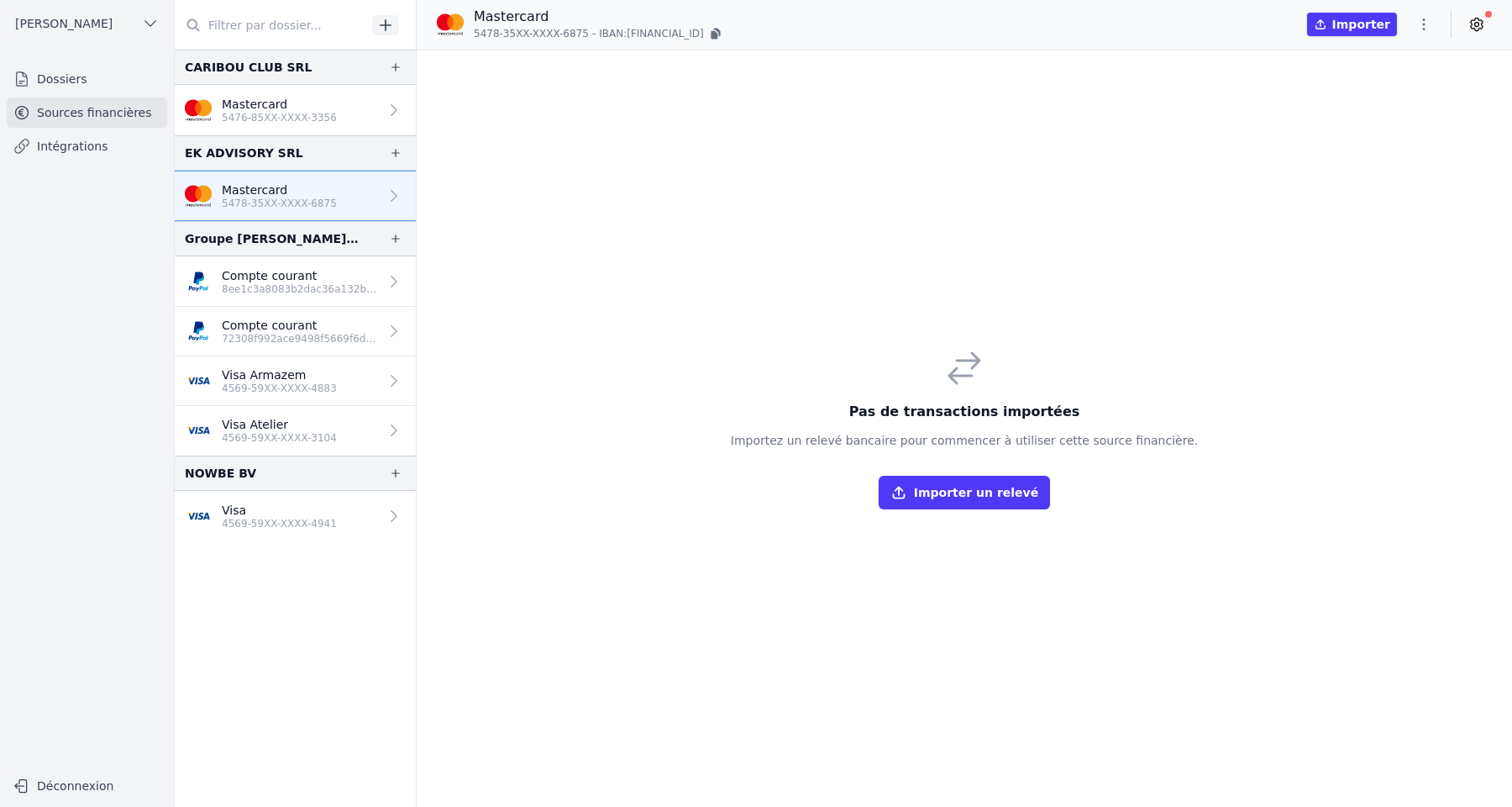
click at [336, 133] on link "Mastercard 5476-85XX-XXXX-3356" at bounding box center [294, 110] width 241 height 51
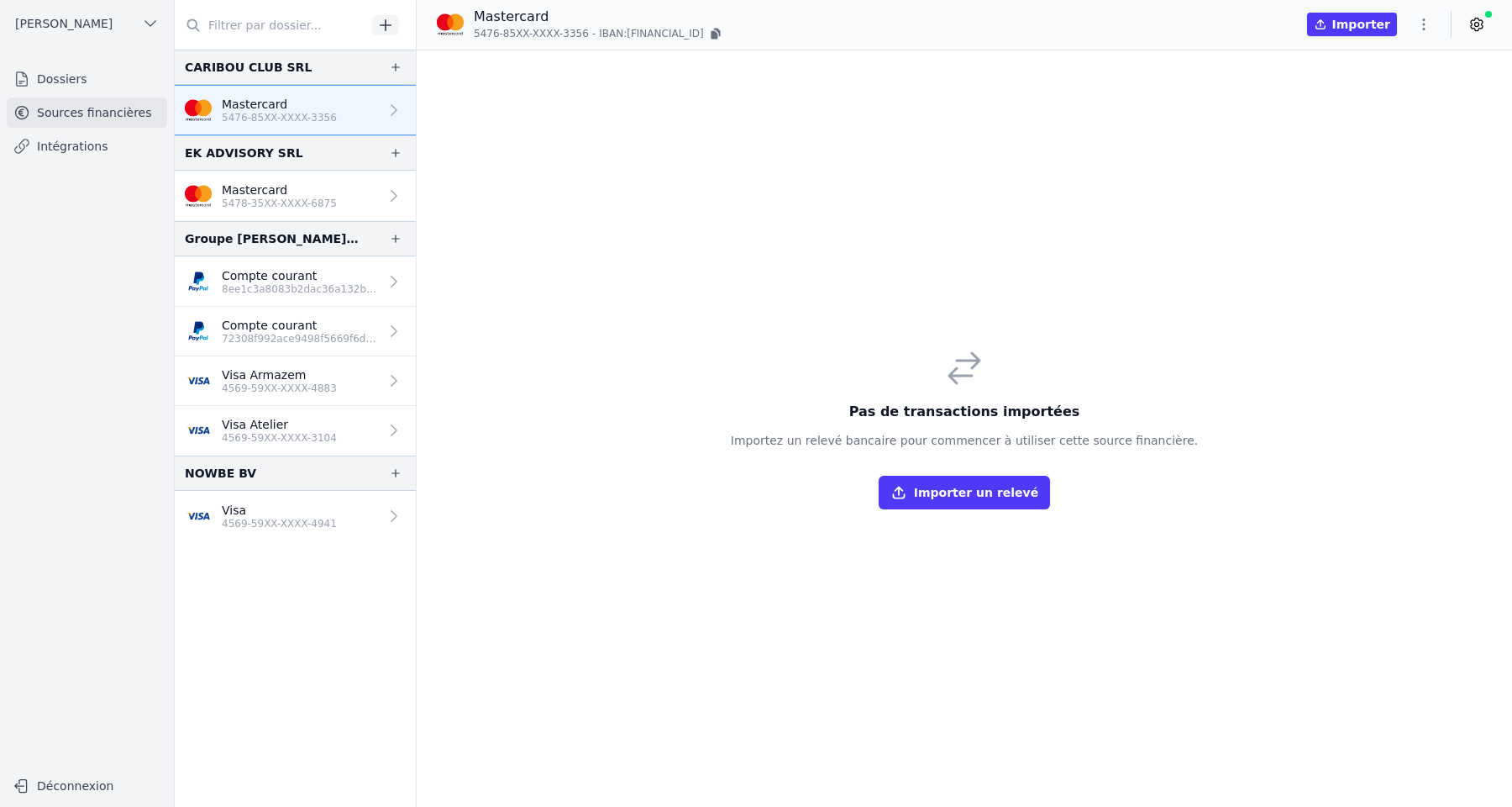
click at [325, 194] on p "Mastercard" at bounding box center [279, 189] width 115 height 17
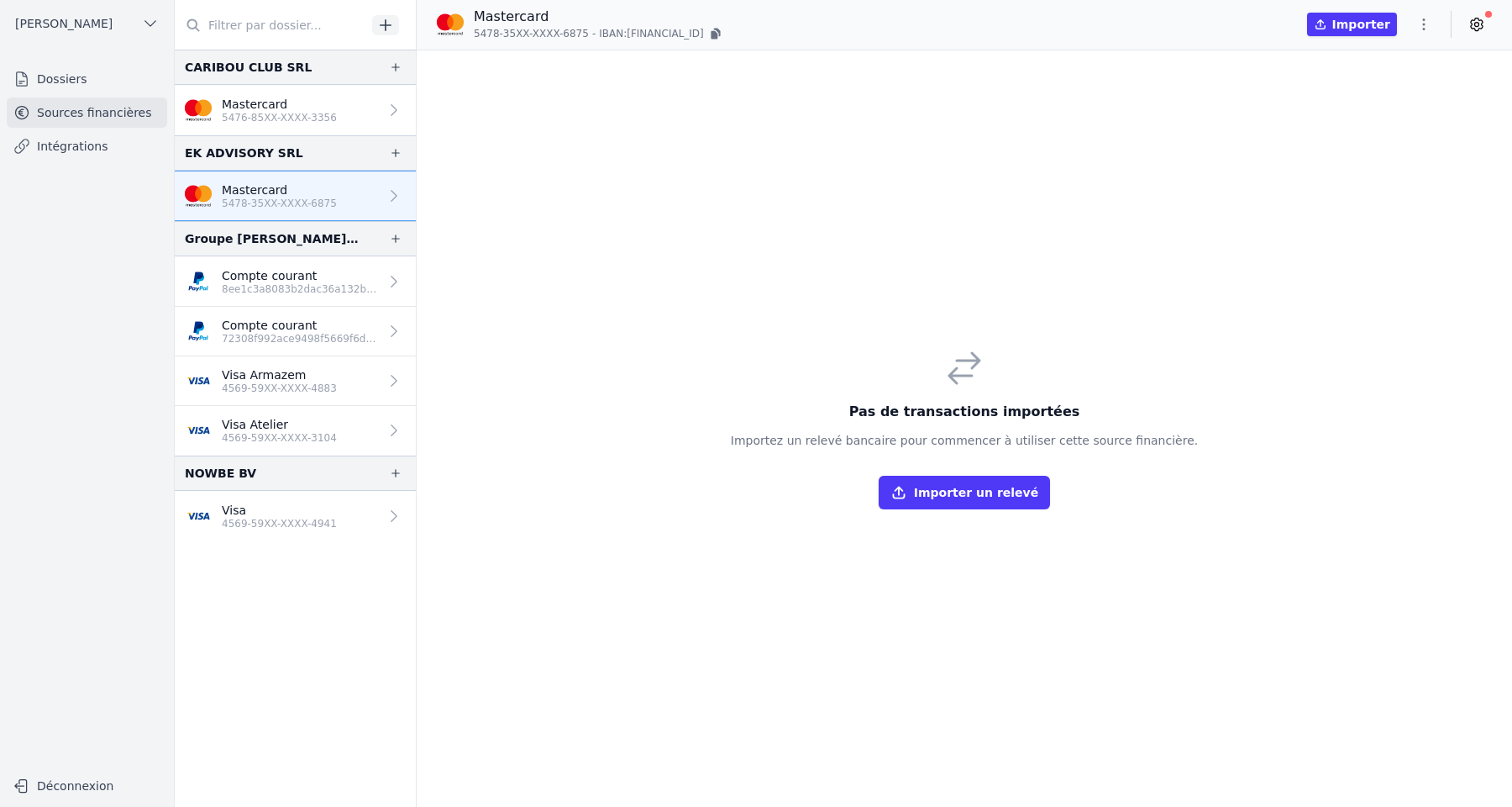
click at [315, 277] on p "Compte courant" at bounding box center [300, 275] width 157 height 17
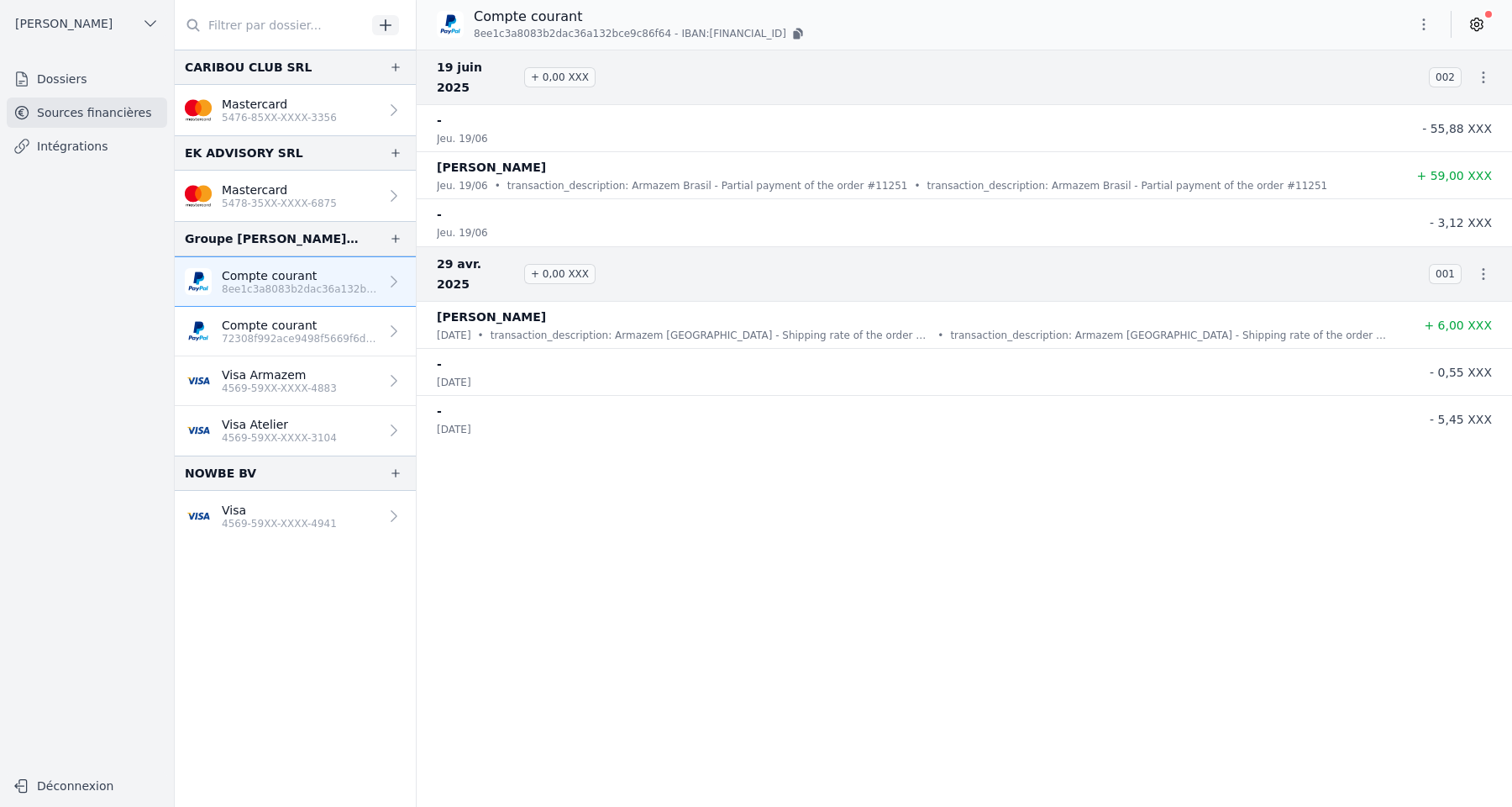
click at [315, 340] on p "72308f992ace9498f5669f6d86153607" at bounding box center [300, 338] width 157 height 13
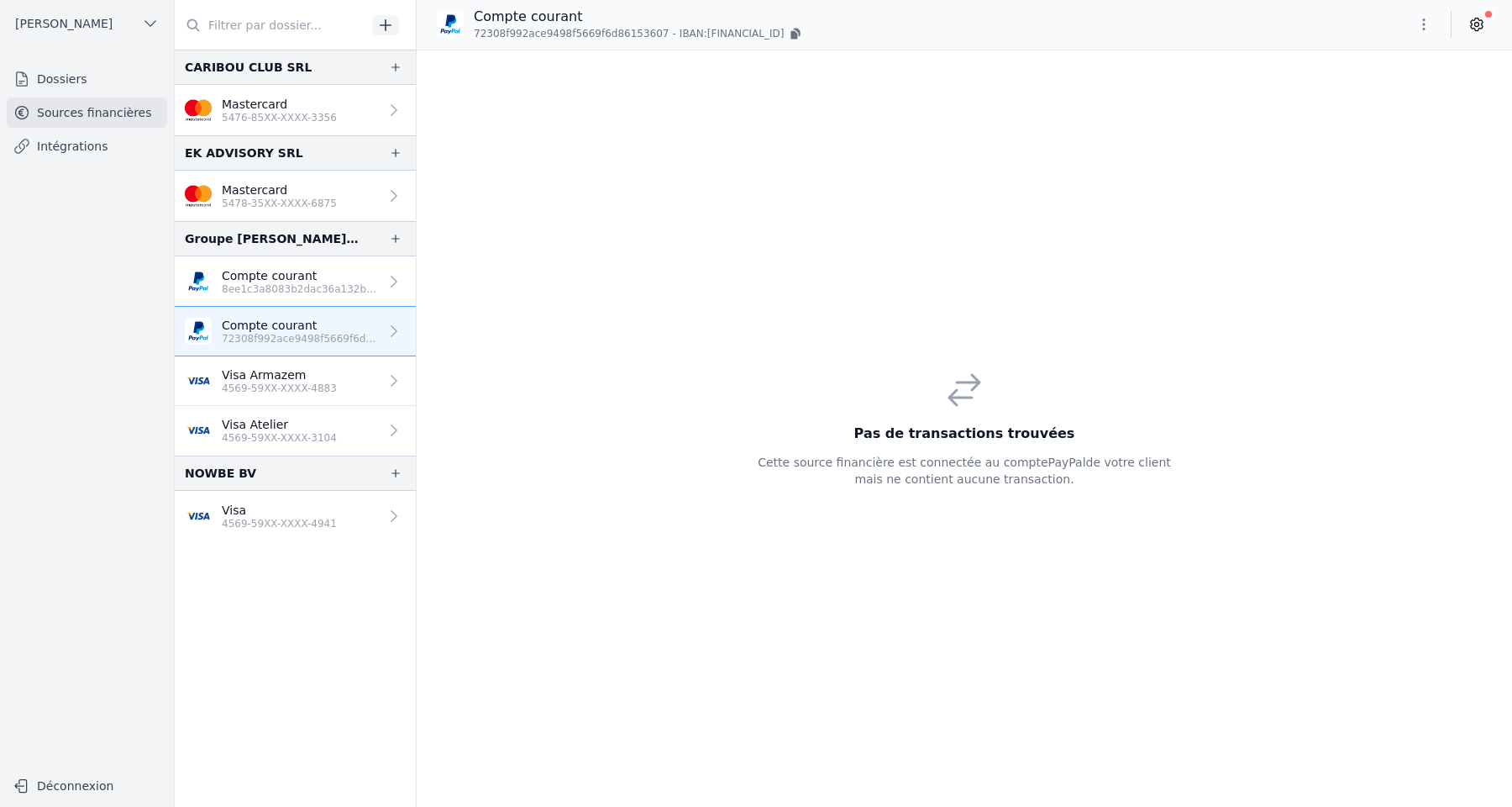
click at [317, 397] on link "Visa Armazem 4569-59XX-XXXX-4883" at bounding box center [294, 381] width 241 height 50
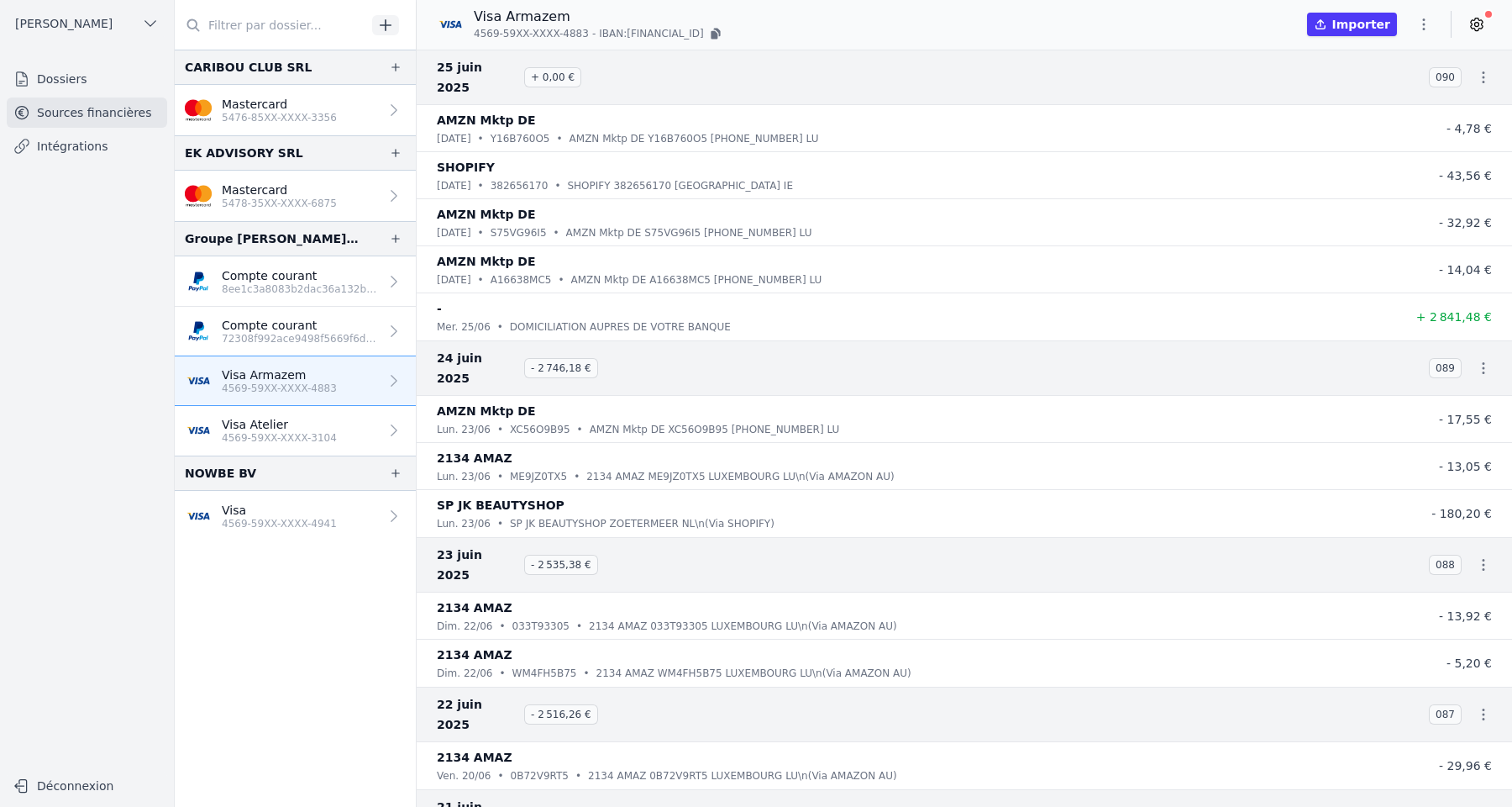
click at [356, 198] on link "Mastercard 5478-35XX-XXXX-6875" at bounding box center [294, 196] width 241 height 51
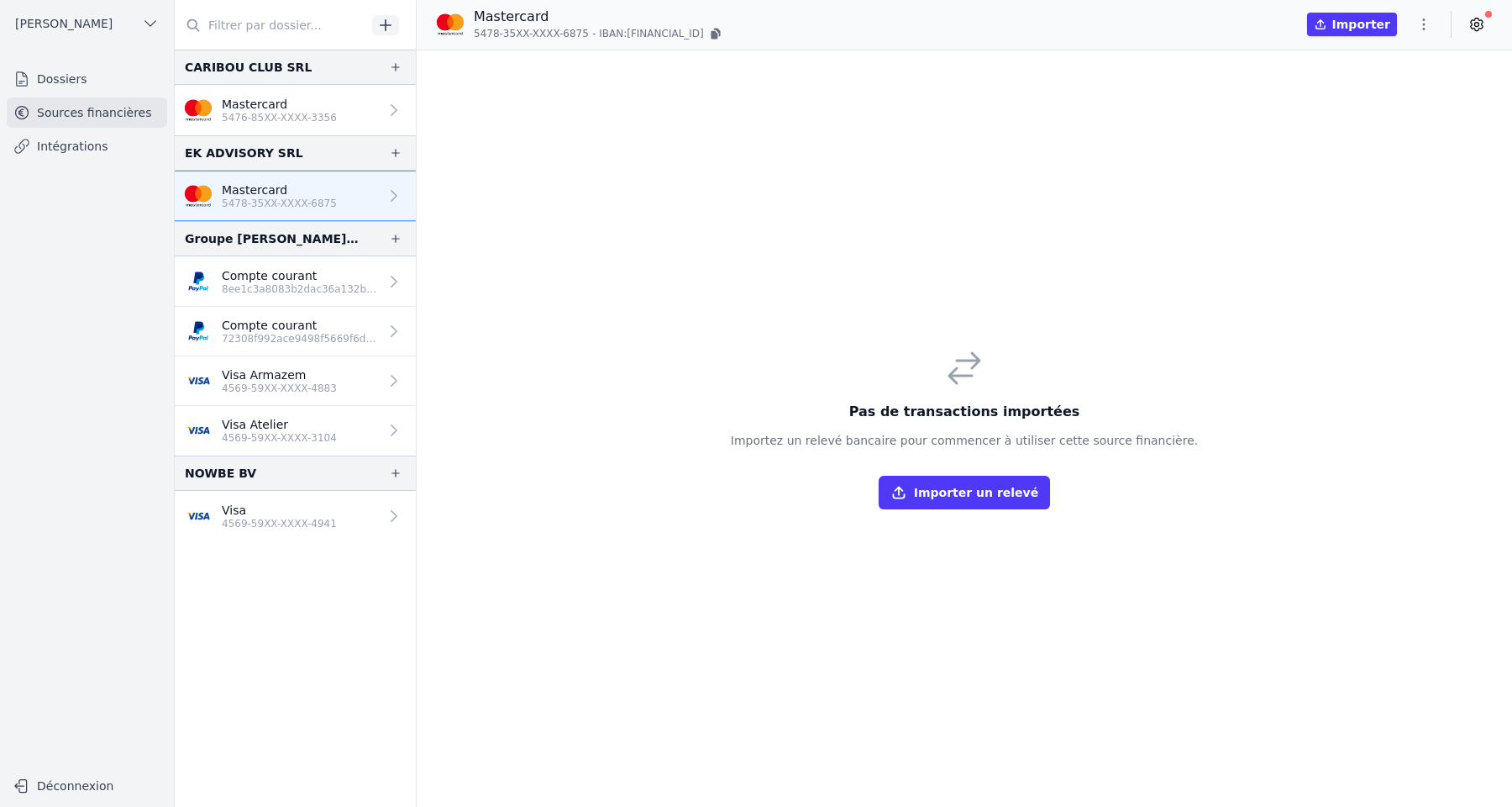
click at [359, 328] on p "Compte courant" at bounding box center [300, 325] width 157 height 17
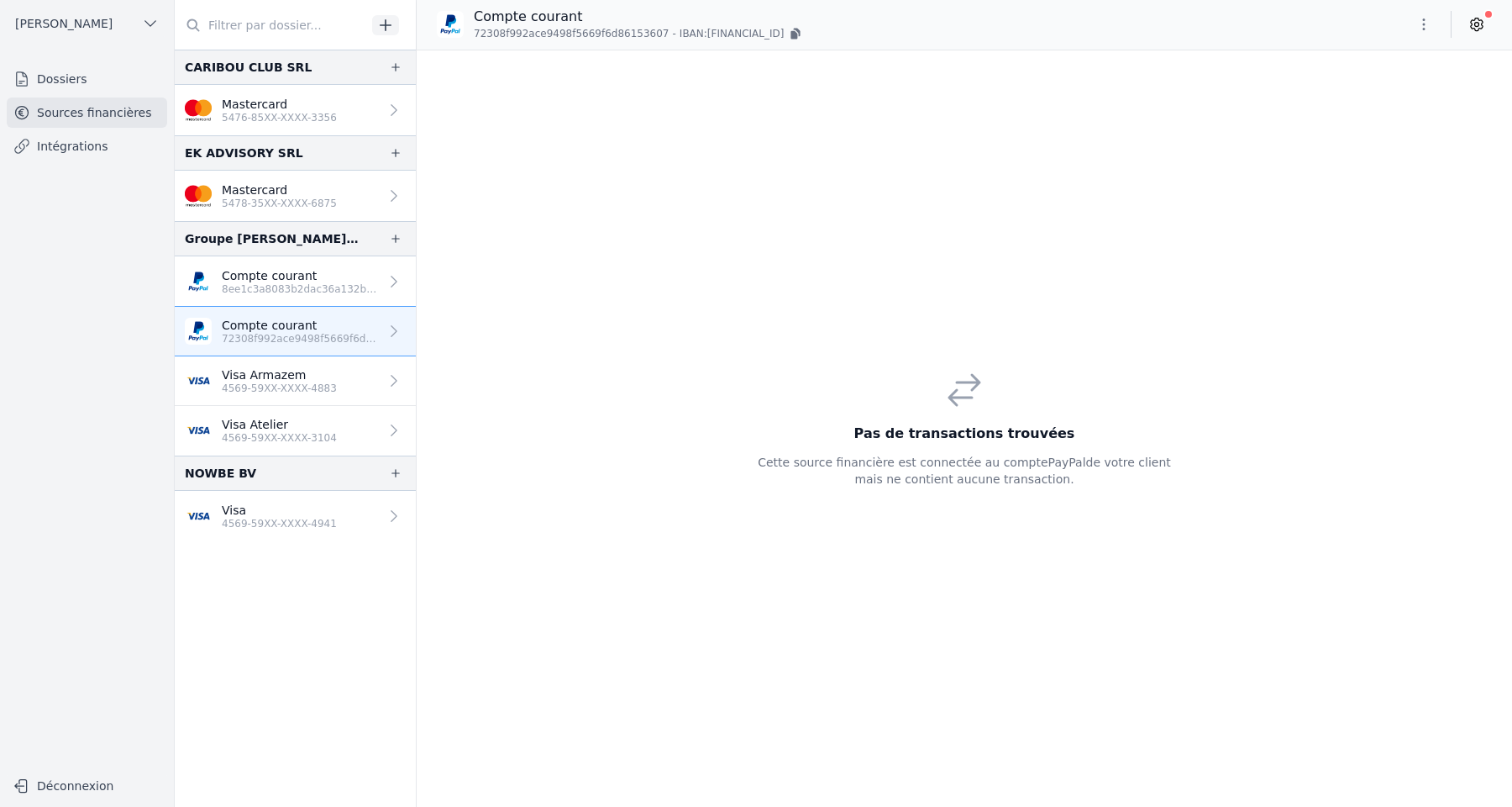
click at [355, 376] on link "Visa Armazem 4569-59XX-XXXX-4883" at bounding box center [294, 381] width 241 height 50
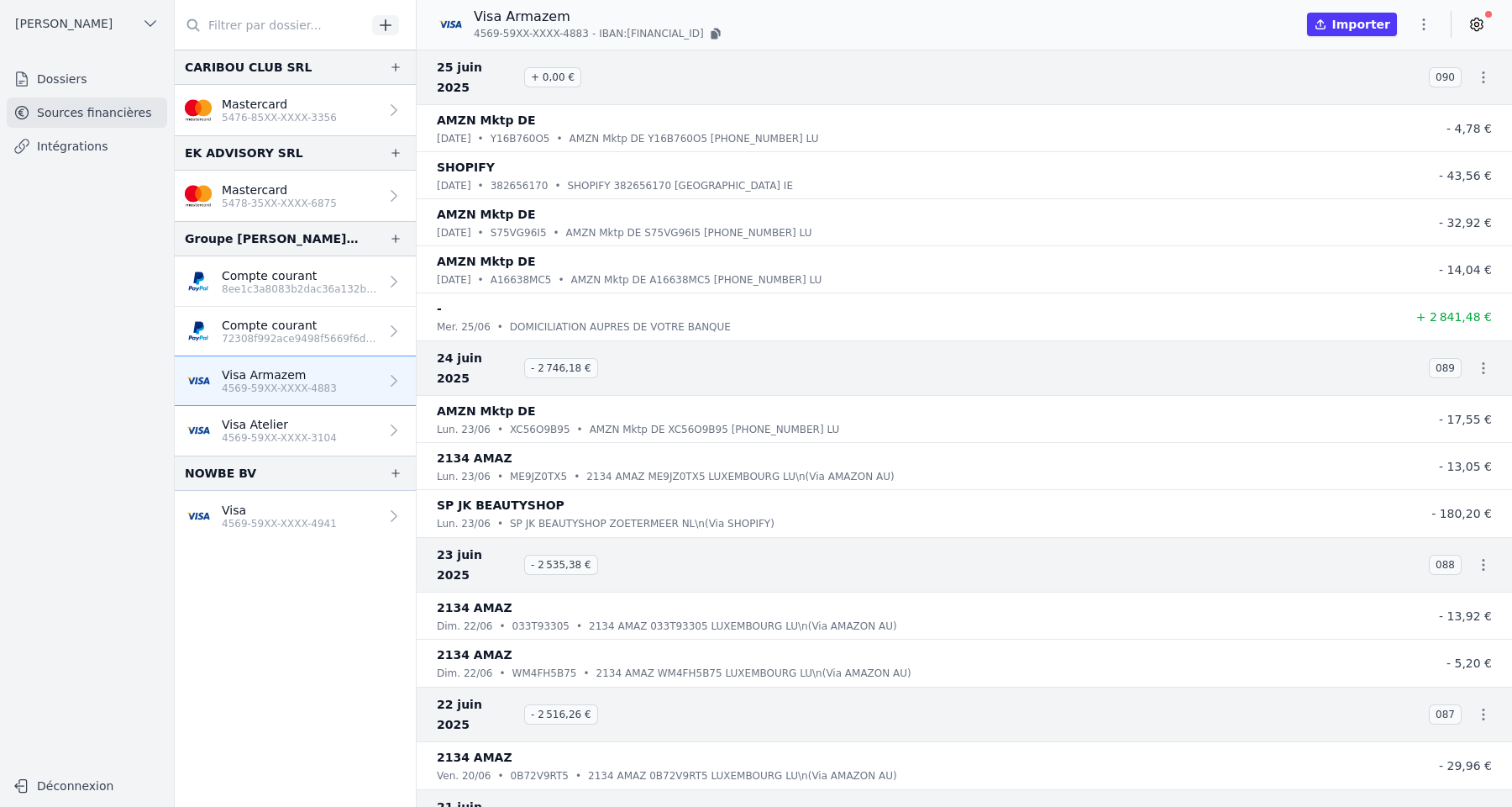
click at [348, 424] on link "Visa Atelier 4569-59XX-XXXX-3104" at bounding box center [294, 430] width 241 height 50
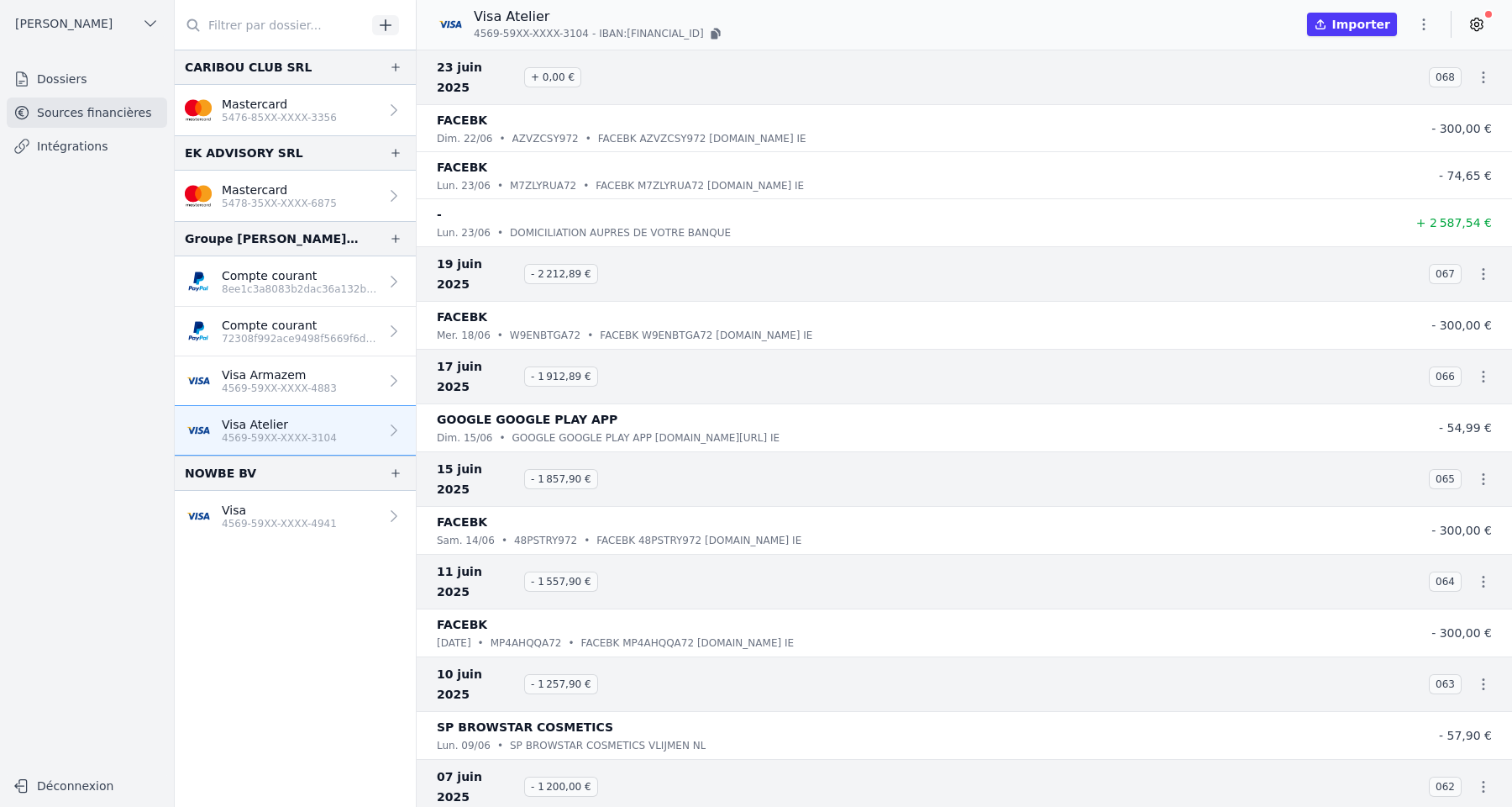
click at [342, 503] on link "Visa 4569-59XX-XXXX-4941" at bounding box center [294, 516] width 241 height 51
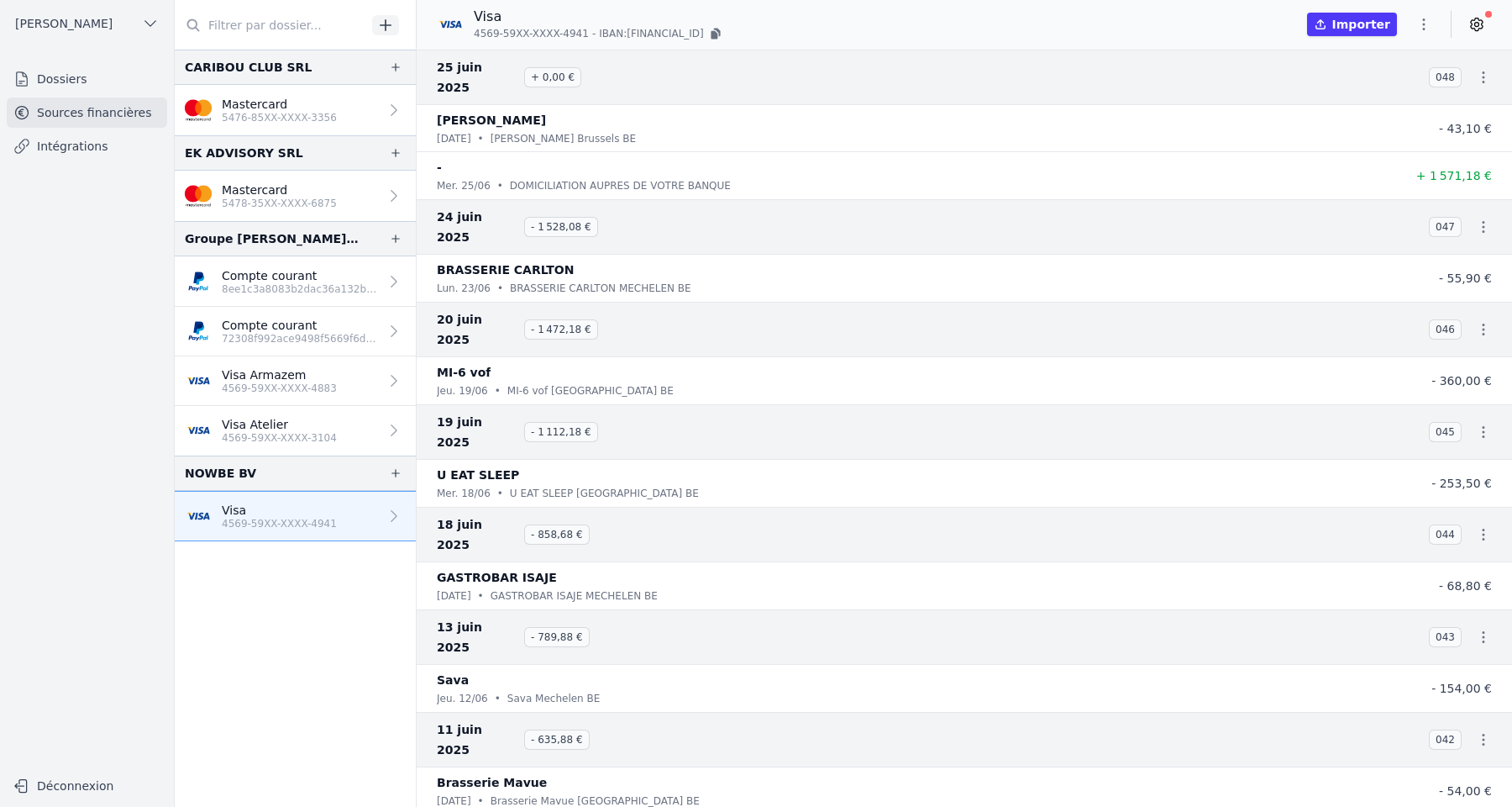
click at [338, 94] on link "Mastercard 5476-85XX-XXXX-3356" at bounding box center [294, 110] width 241 height 51
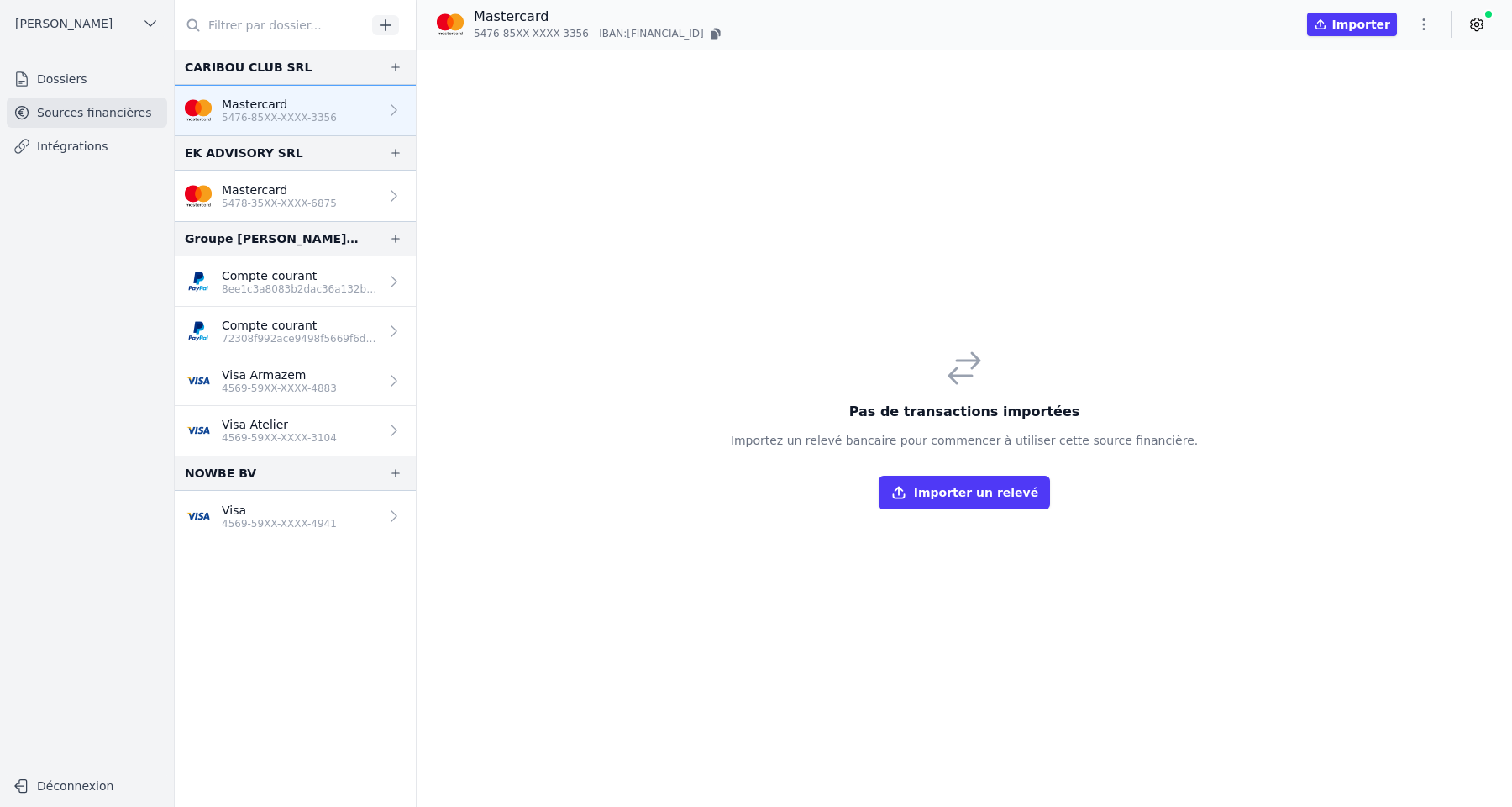
click at [819, 242] on div "Pas de transactions importées Importez un relevé bancaire pour commencer à util…" at bounding box center [964, 428] width 1096 height 756
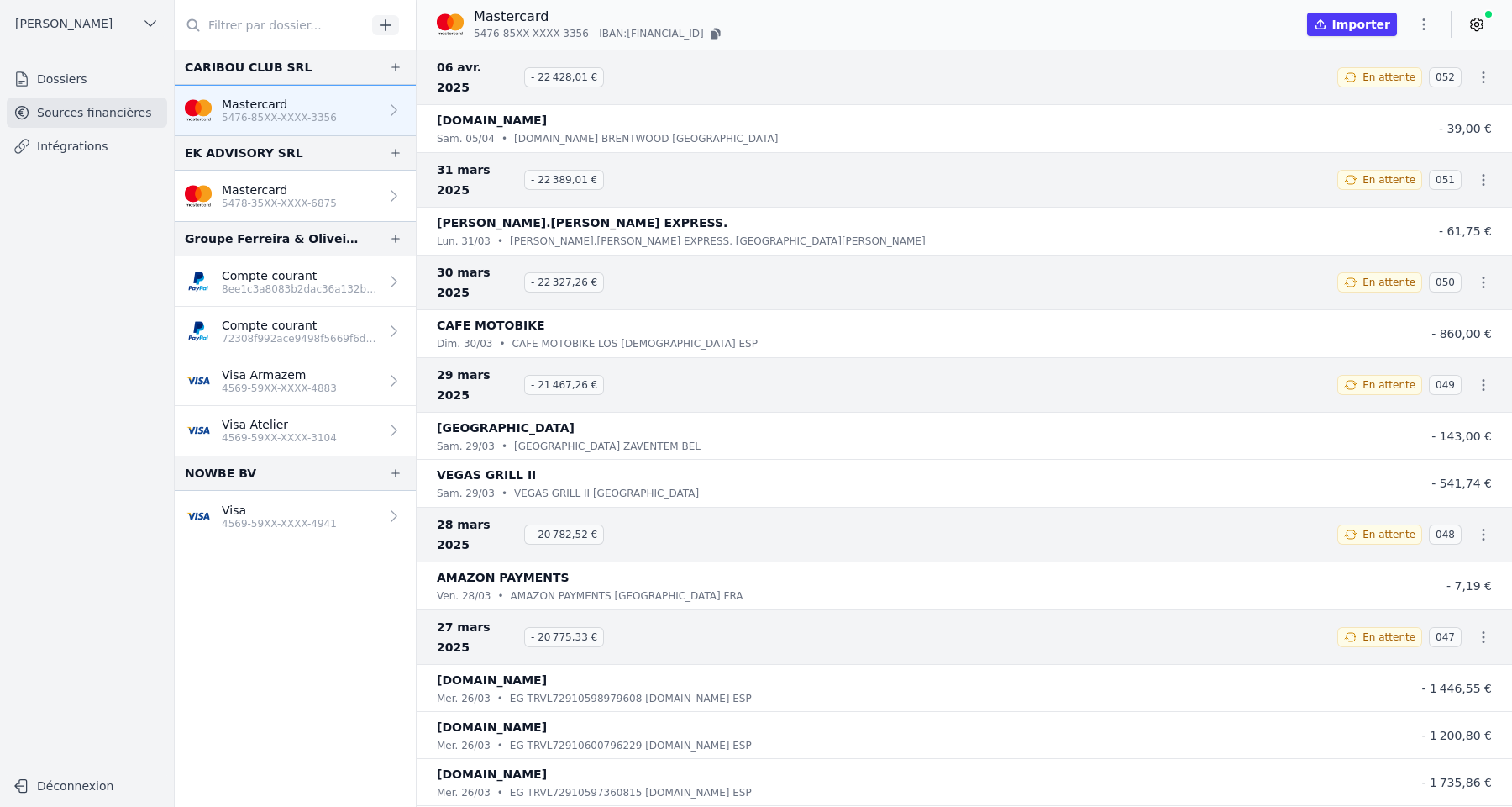
click at [1482, 30] on icon at bounding box center [1476, 24] width 17 height 17
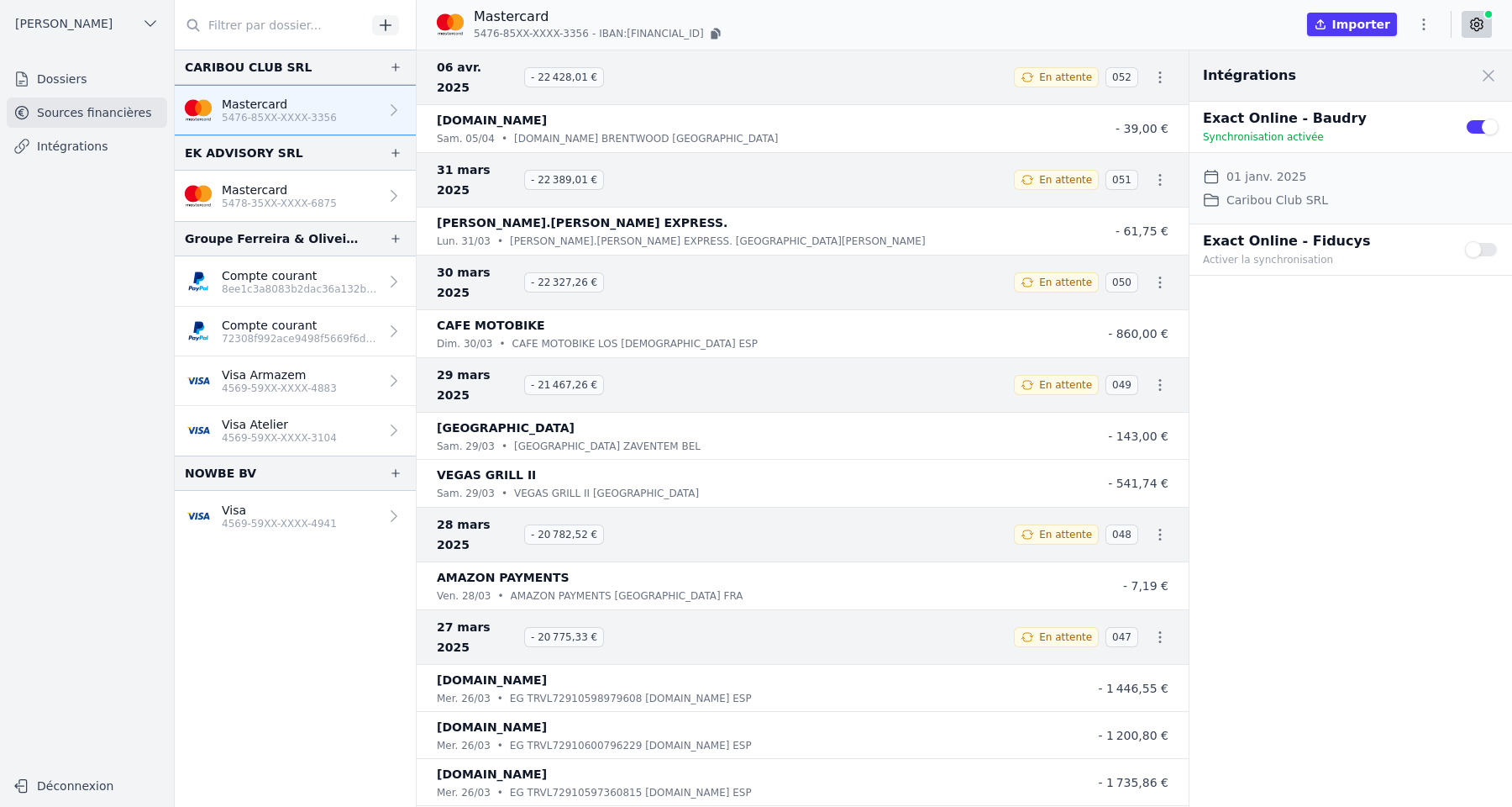
click at [1481, 129] on button "Use setting" at bounding box center [1482, 126] width 33 height 17
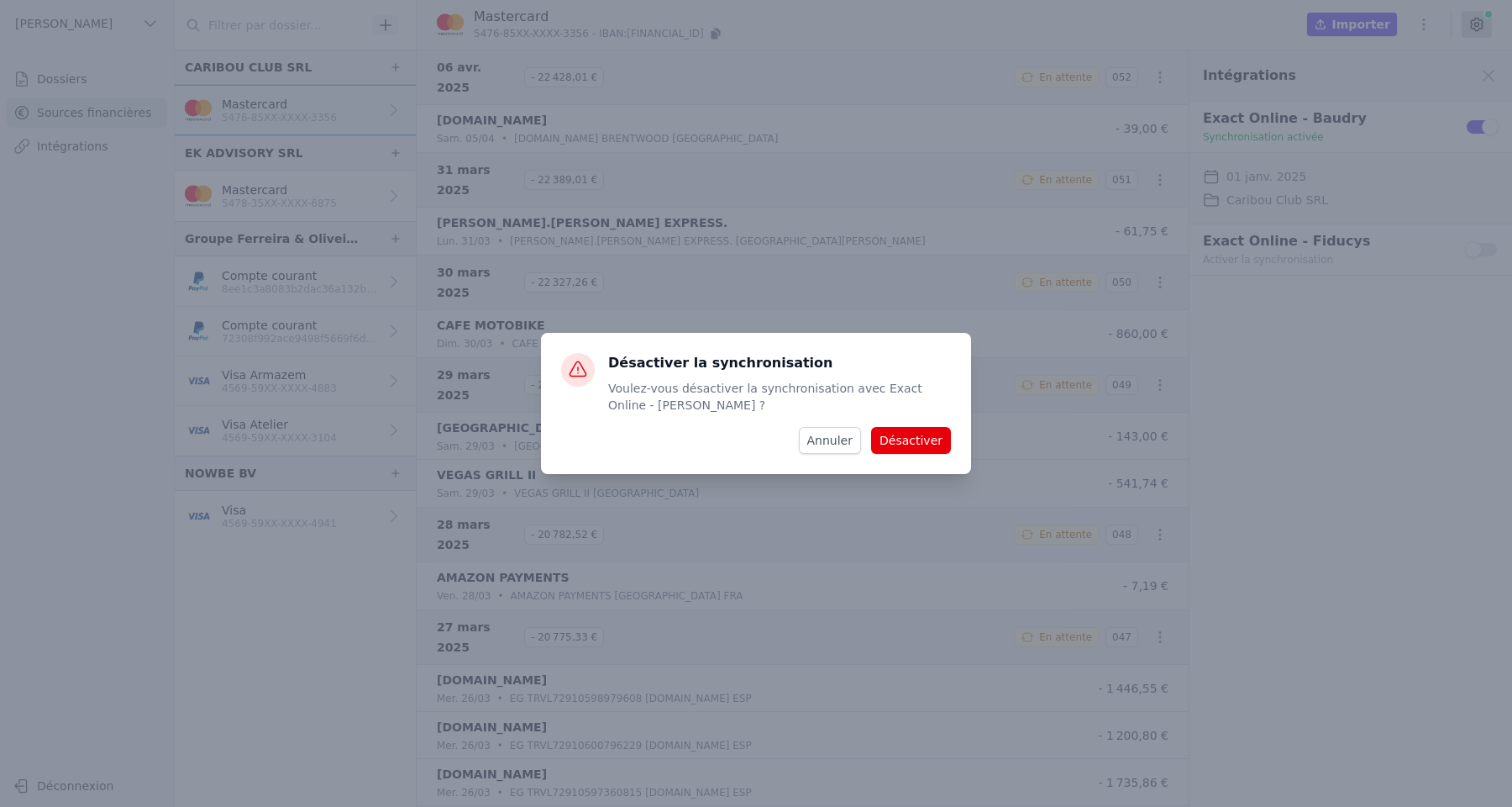
click at [924, 443] on button "Désactiver" at bounding box center [911, 440] width 80 height 27
